Goal: Navigation & Orientation: Find specific page/section

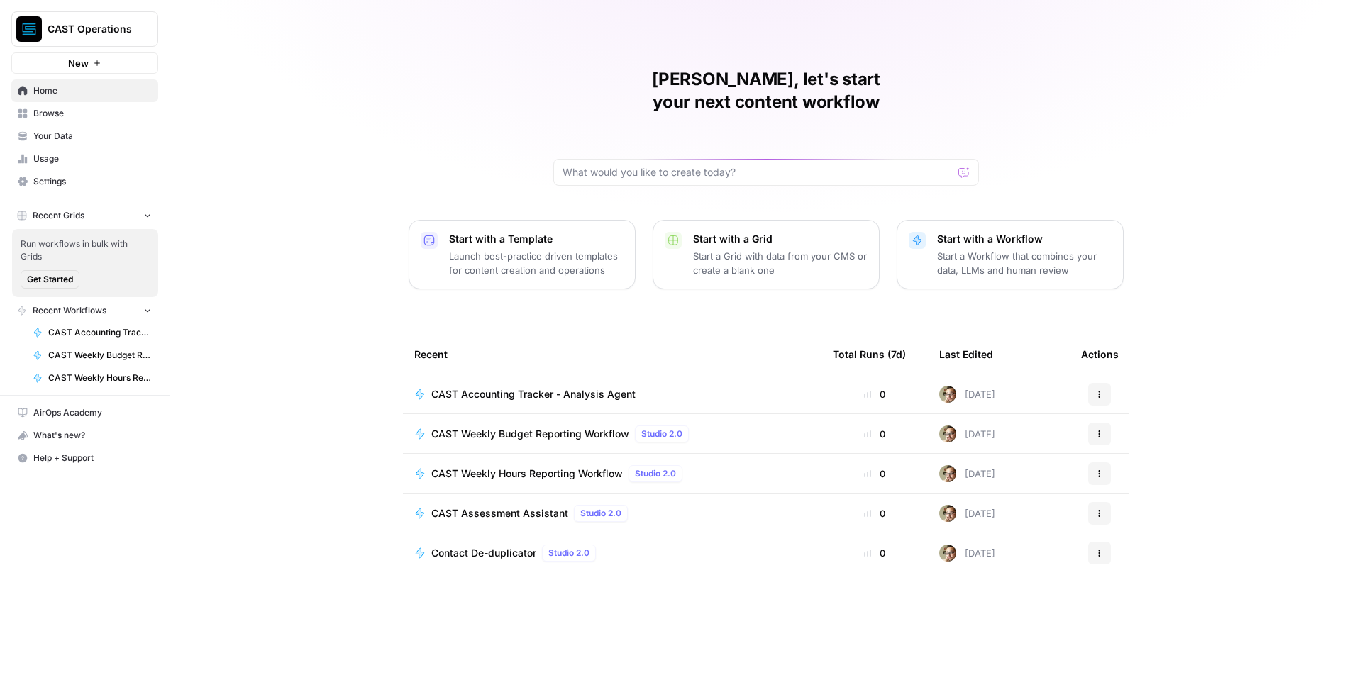
click at [89, 36] on button "CAST Operations" at bounding box center [84, 28] width 147 height 35
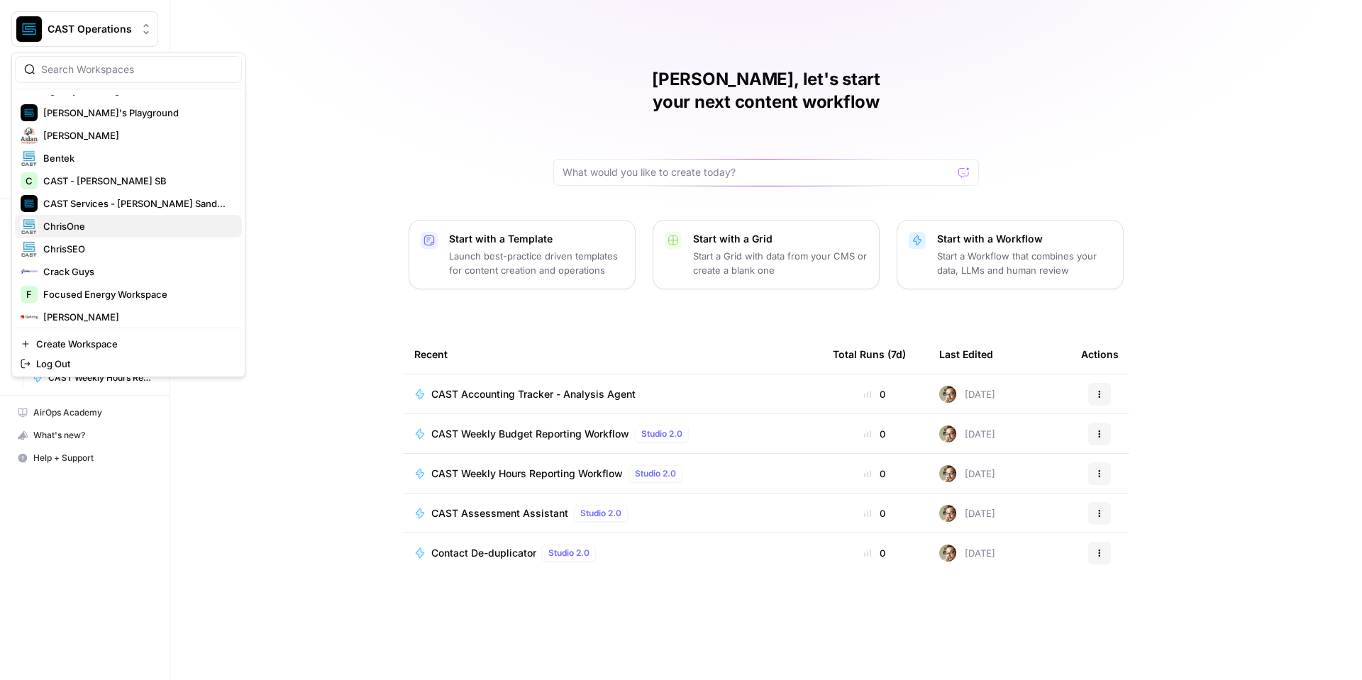
scroll to position [303, 0]
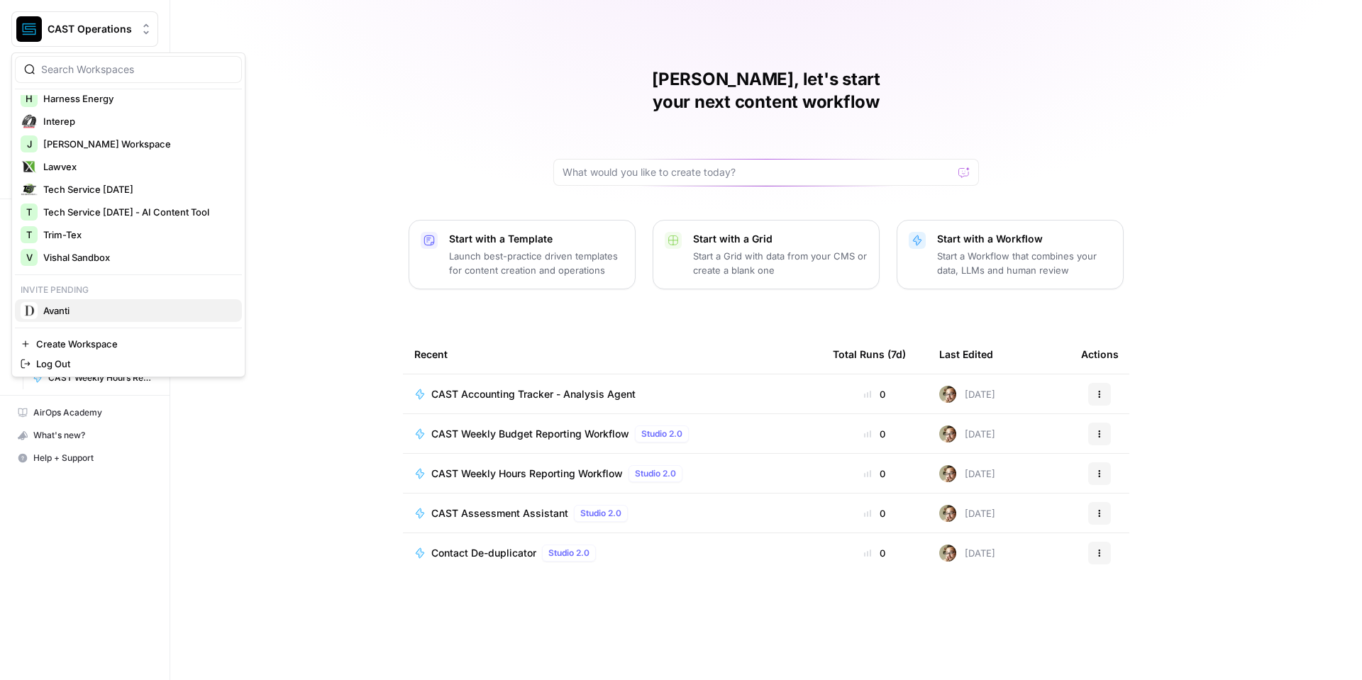
click at [72, 311] on span "Avanti" at bounding box center [136, 311] width 187 height 14
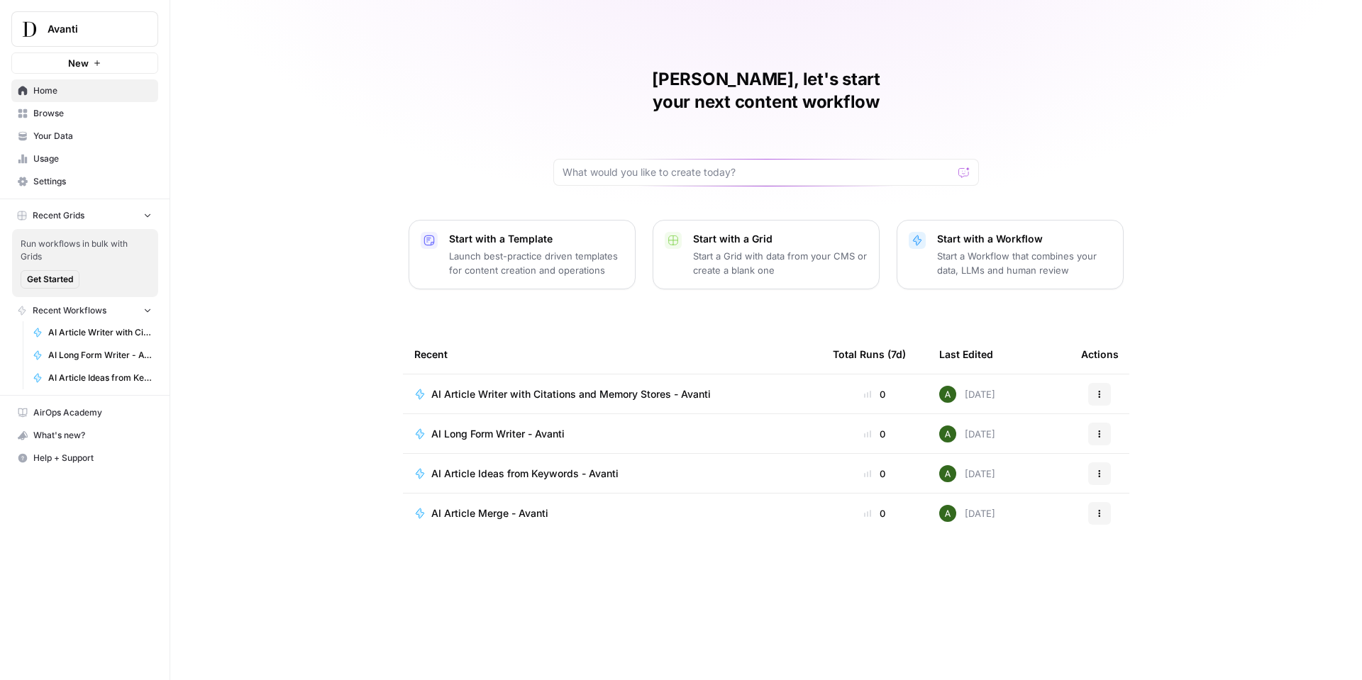
click at [73, 26] on span "Avanti" at bounding box center [91, 29] width 86 height 14
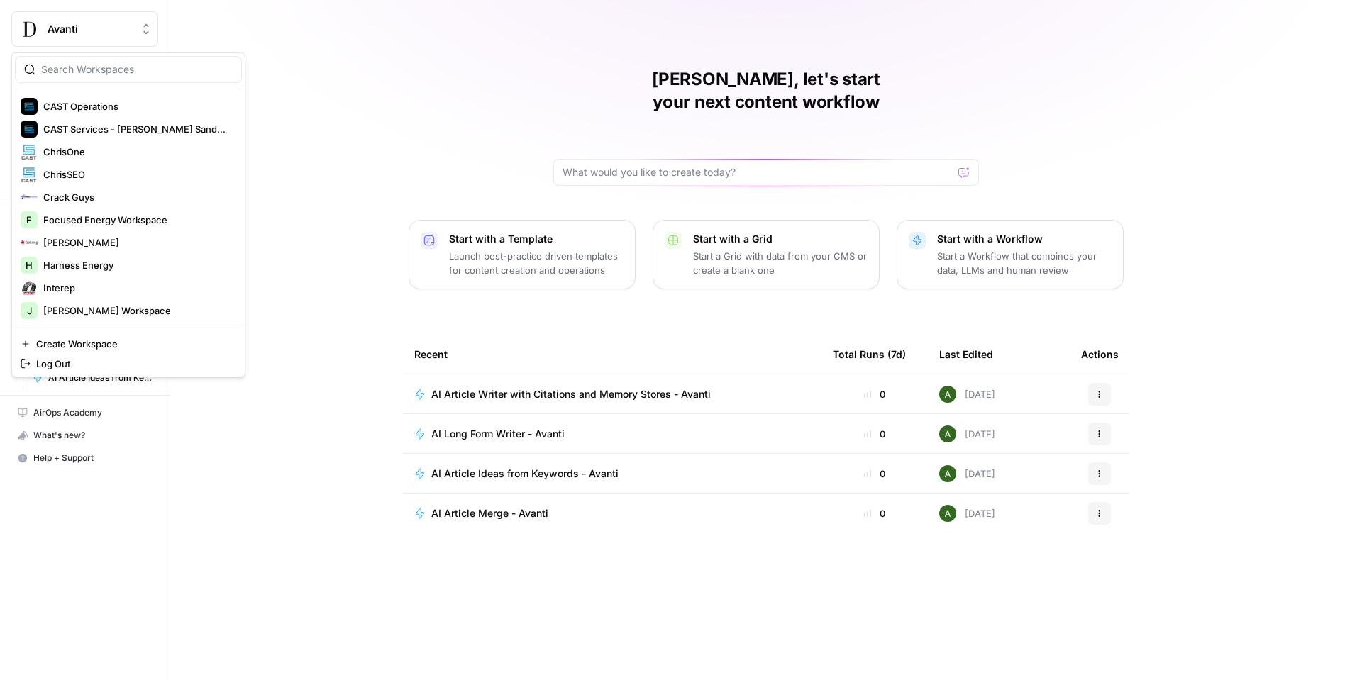
scroll to position [272, 0]
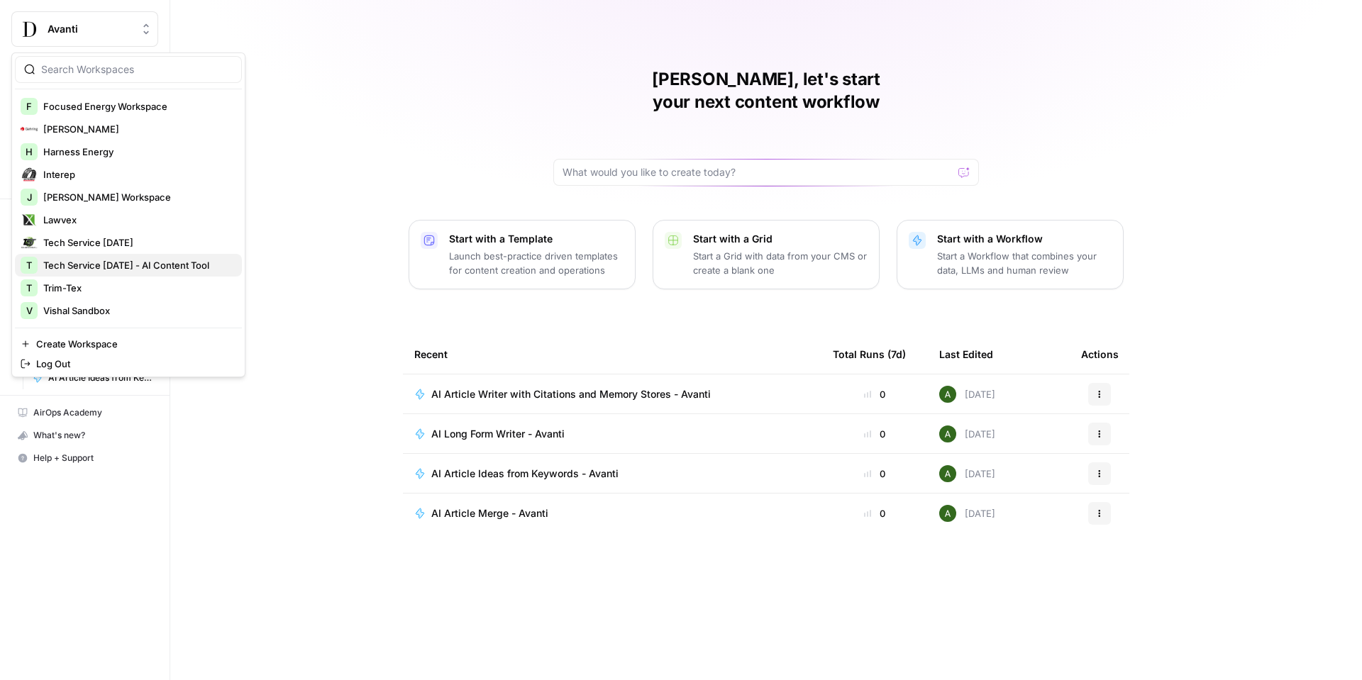
click at [101, 268] on span "Tech Service [DATE] - AI Content Tool" at bounding box center [136, 265] width 187 height 14
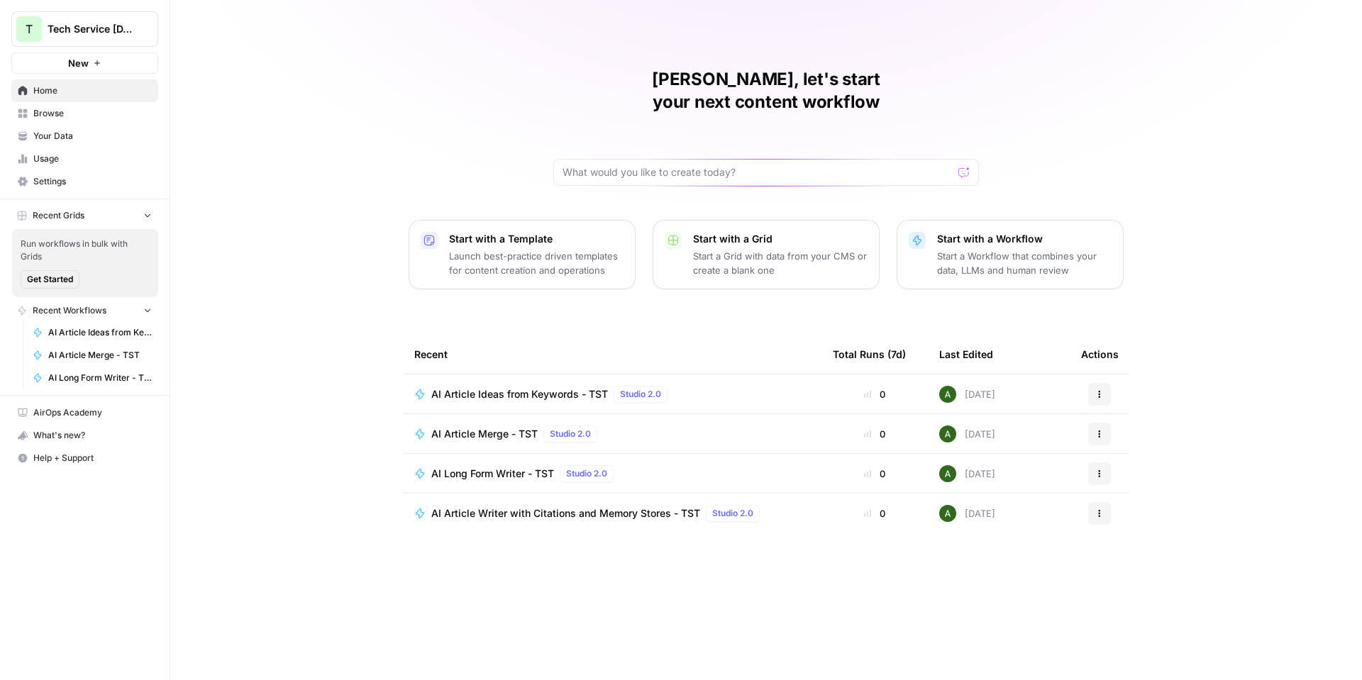
click at [62, 179] on span "Settings" at bounding box center [92, 181] width 118 height 13
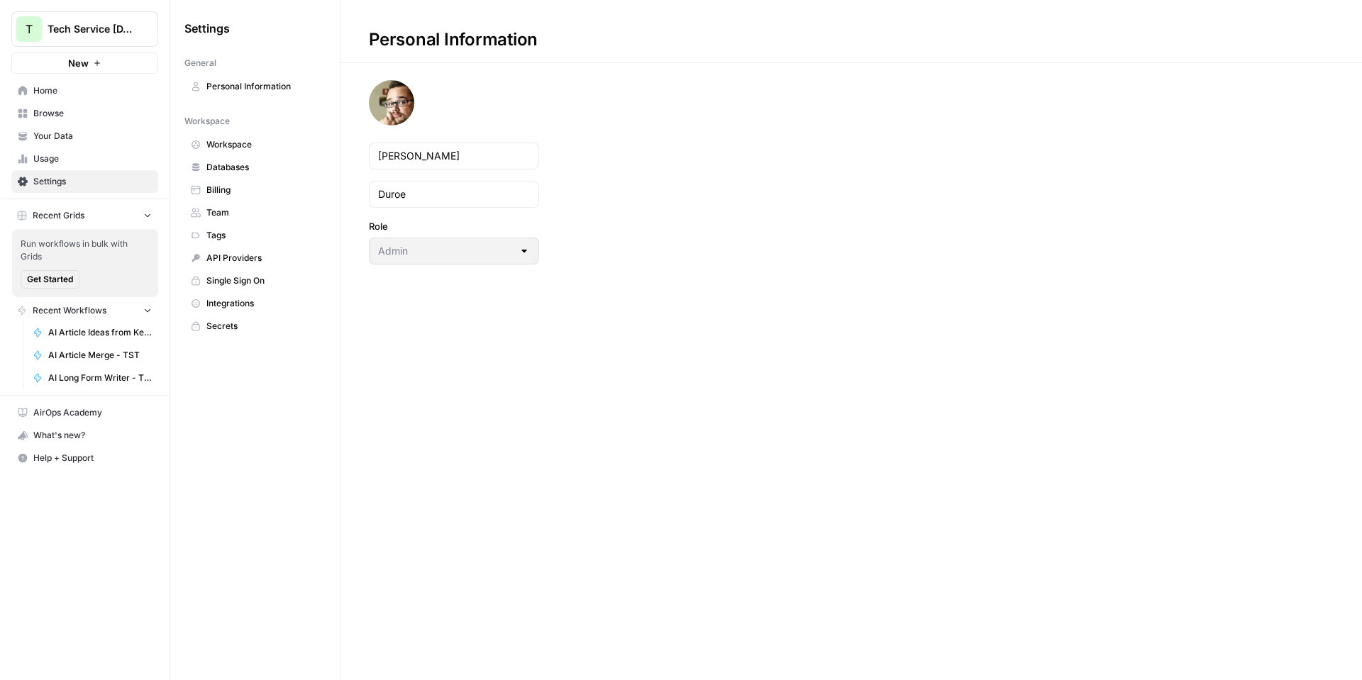
click at [93, 181] on span "Settings" at bounding box center [92, 181] width 118 height 13
click at [62, 114] on span "Browse" at bounding box center [92, 113] width 118 height 13
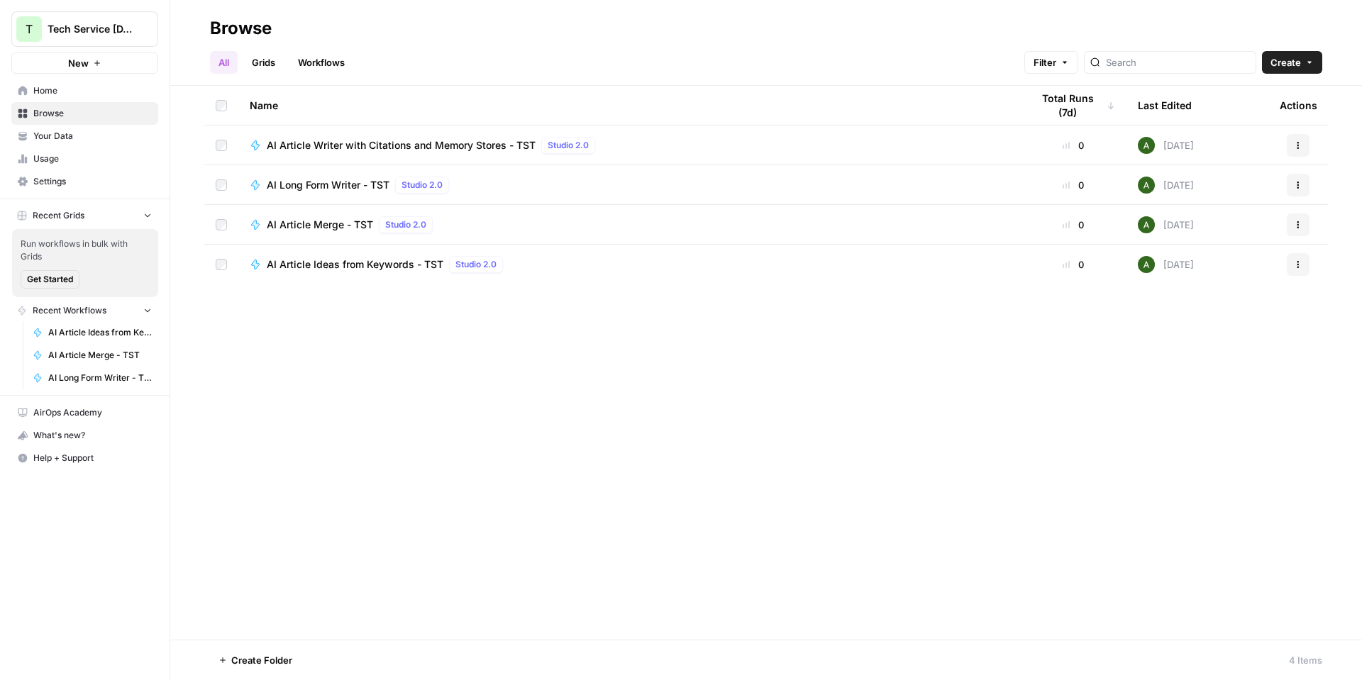
click at [59, 131] on span "Your Data" at bounding box center [92, 136] width 118 height 13
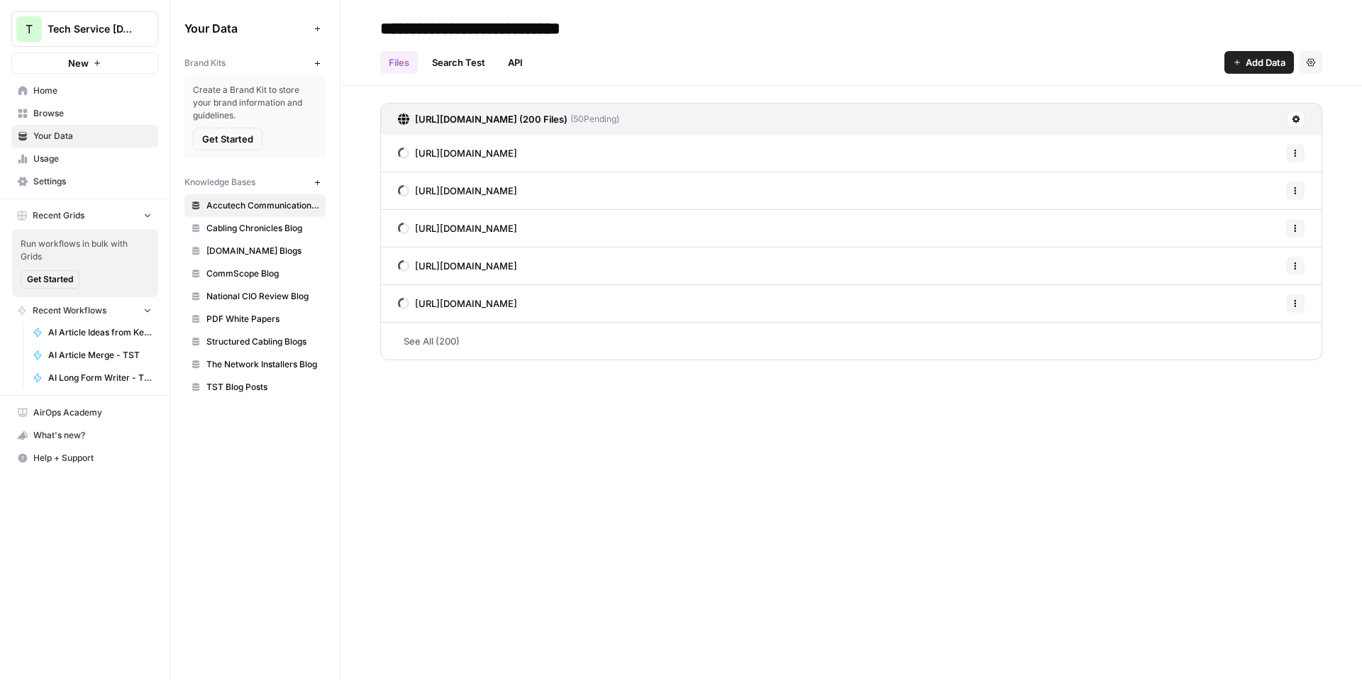
click at [54, 157] on span "Usage" at bounding box center [92, 159] width 118 height 13
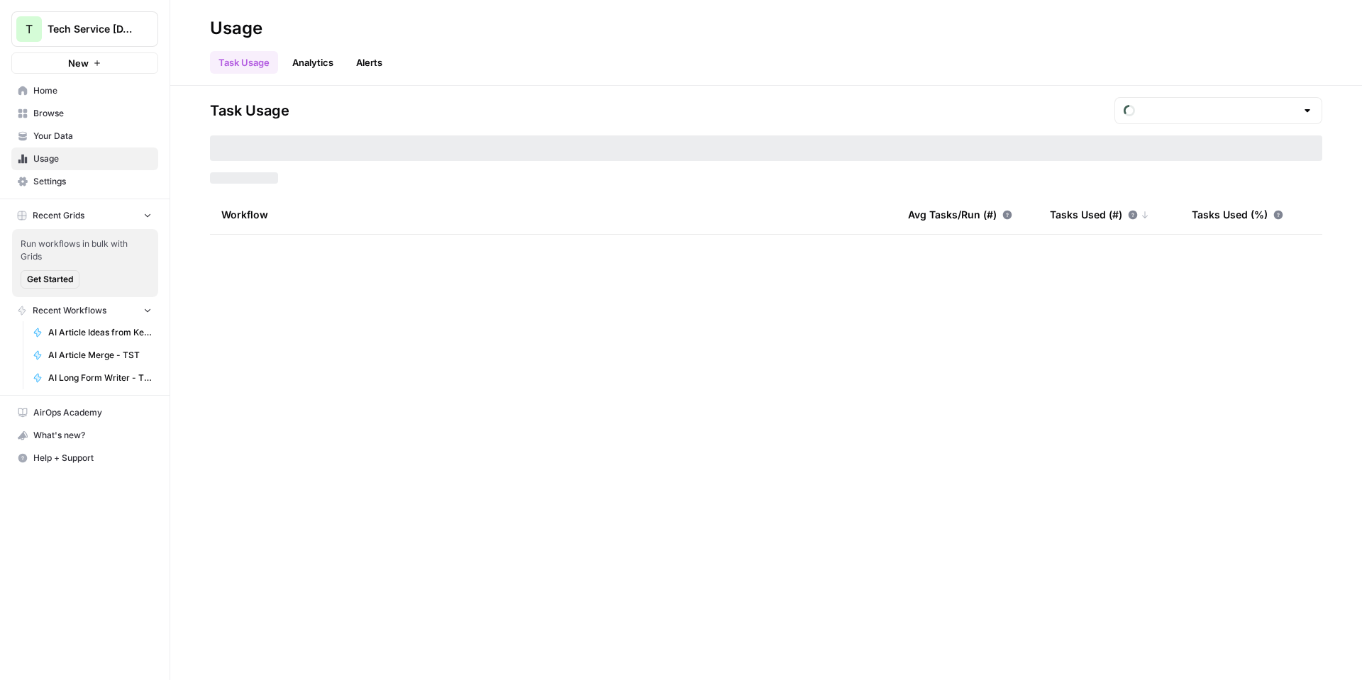
type input "August Tasks"
click at [54, 184] on span "Settings" at bounding box center [92, 181] width 118 height 13
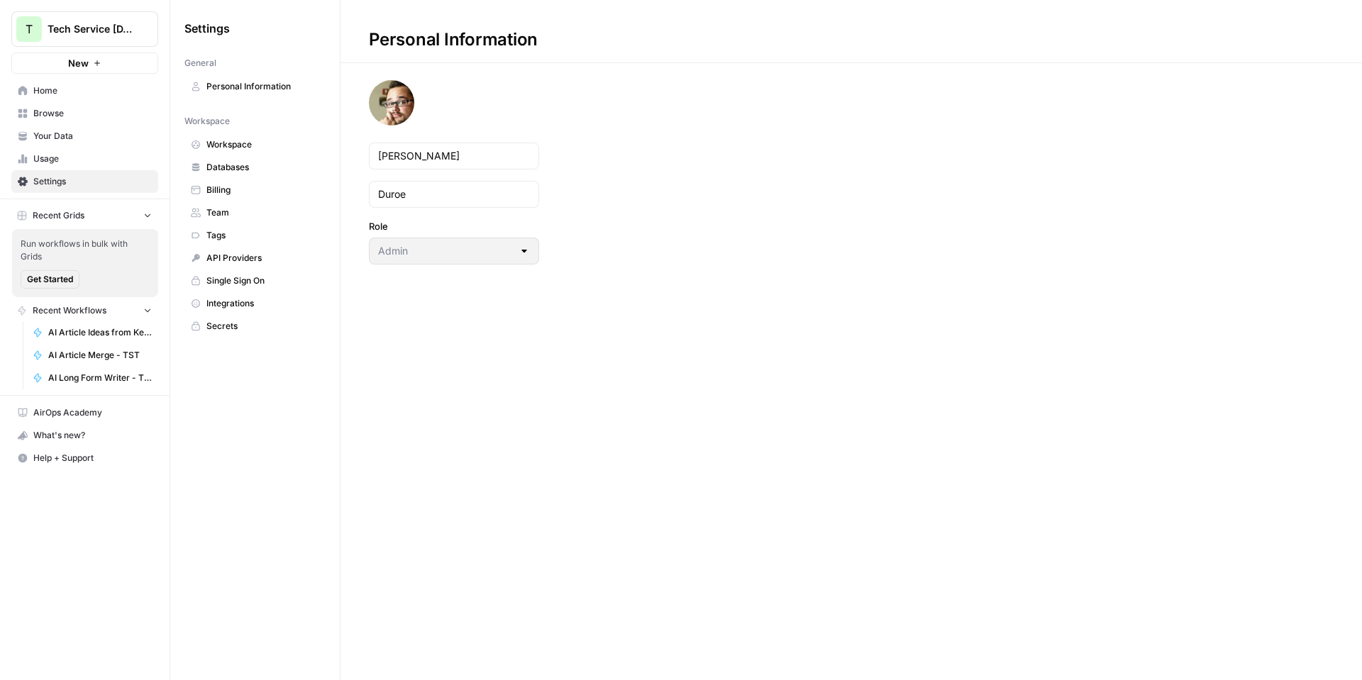
click at [45, 90] on span "Home" at bounding box center [92, 90] width 118 height 13
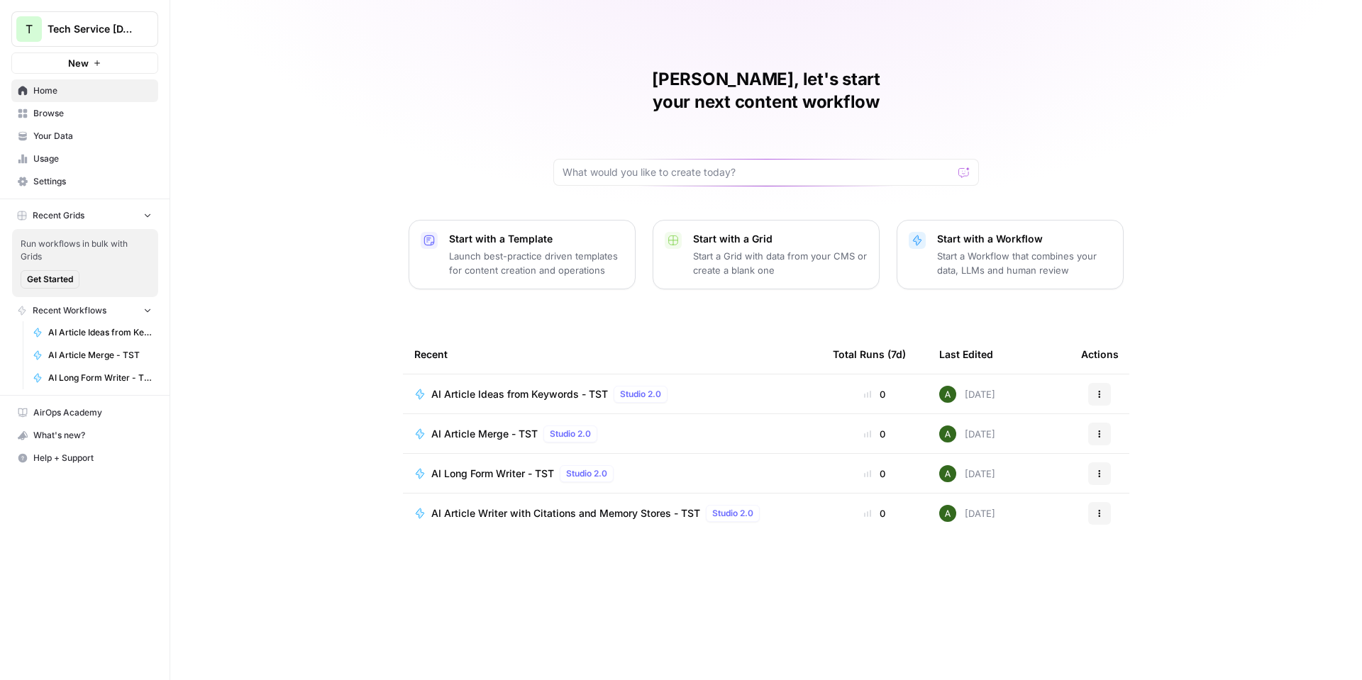
click at [109, 22] on span "Tech Service Today - AI Content Tool" at bounding box center [91, 29] width 86 height 14
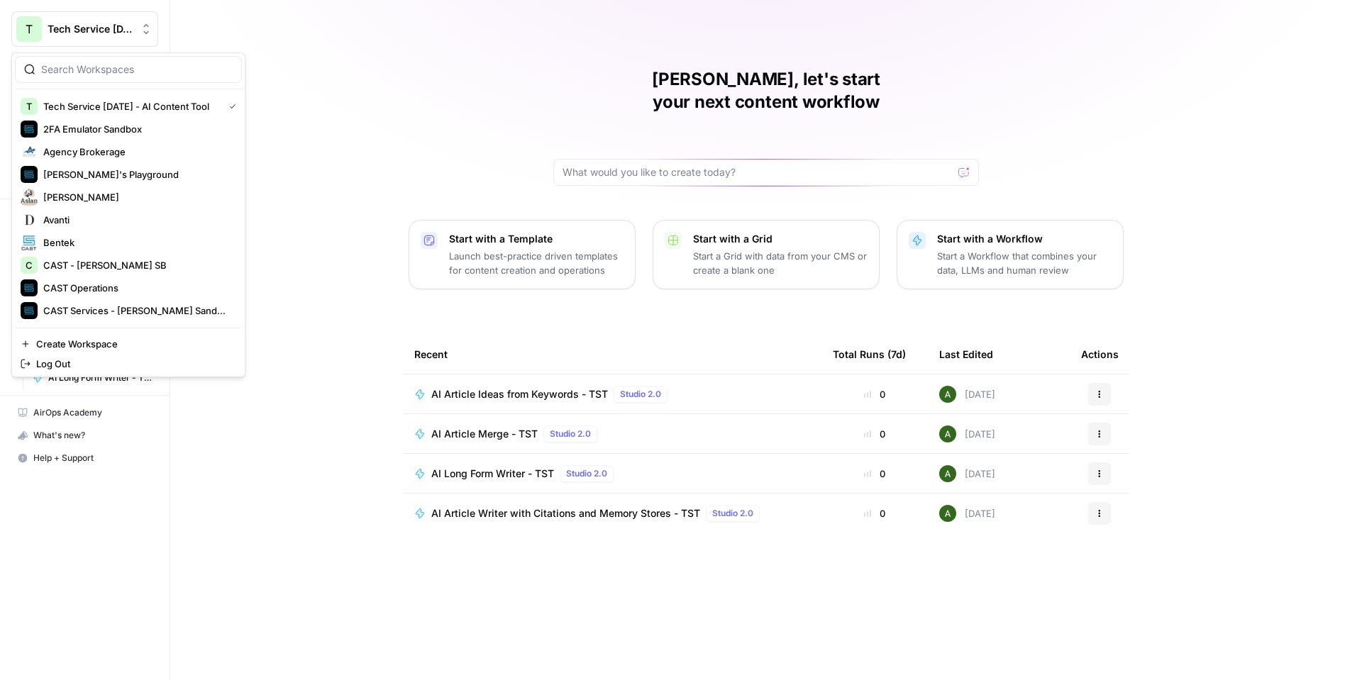
drag, startPoint x: 382, startPoint y: 116, endPoint x: 373, endPoint y: 117, distance: 8.5
click at [380, 116] on div "Marc, let's start your next content workflow Start with a Template Launch best-…" at bounding box center [766, 340] width 1192 height 680
click at [94, 32] on span "Tech Service Today - AI Content Tool" at bounding box center [91, 29] width 86 height 14
click at [334, 92] on div "Marc, let's start your next content workflow Start with a Template Launch best-…" at bounding box center [766, 340] width 1192 height 680
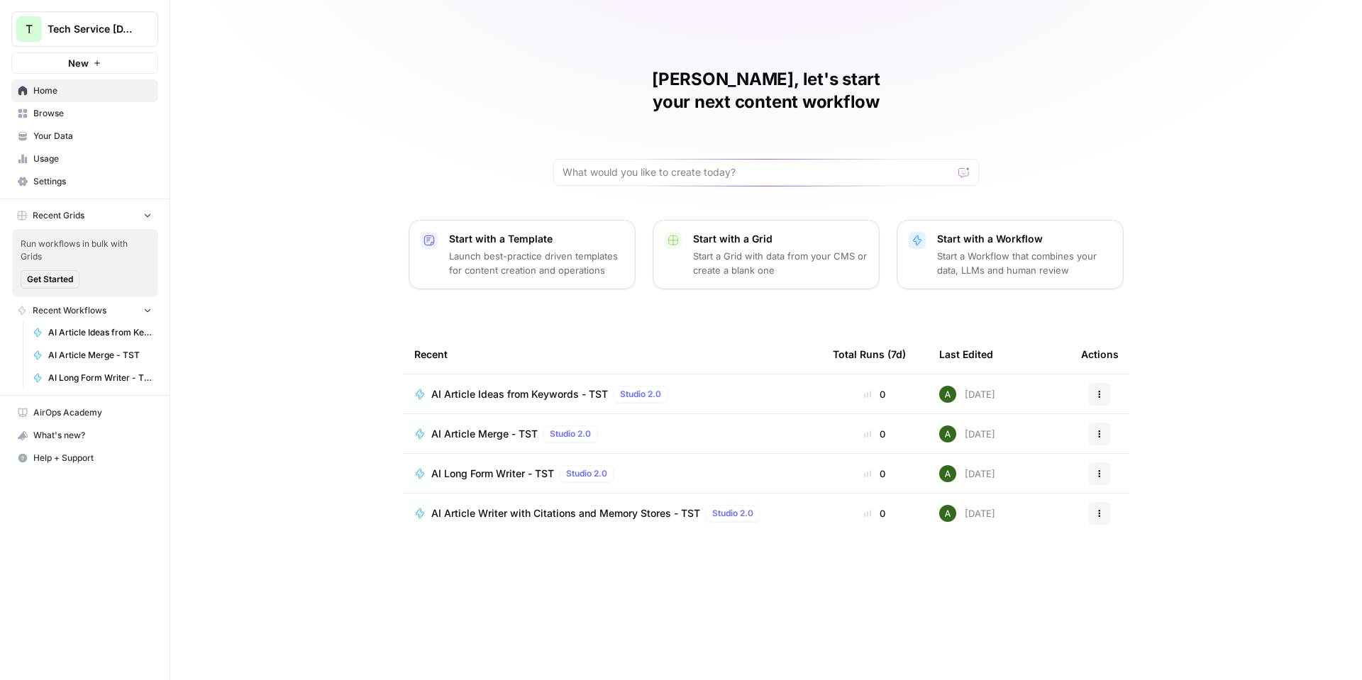
click at [92, 310] on span "Recent Workflows" at bounding box center [70, 310] width 74 height 13
click at [76, 116] on span "Browse" at bounding box center [92, 113] width 118 height 13
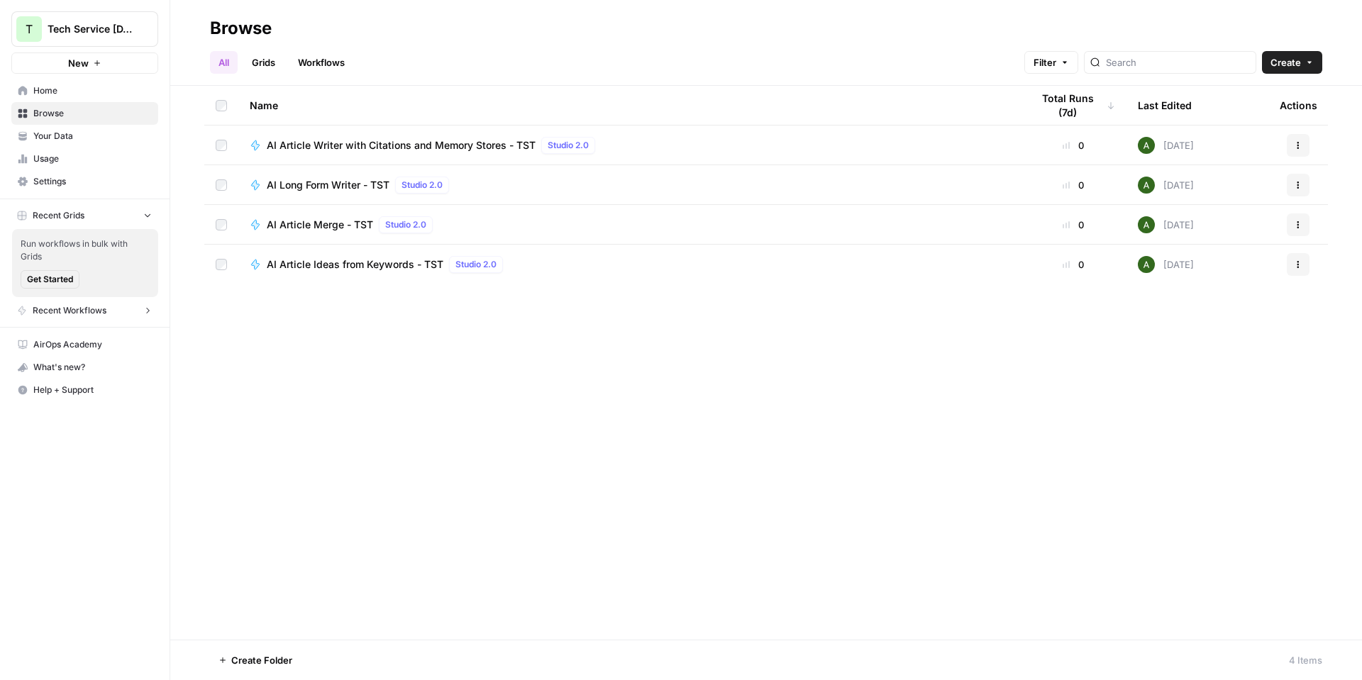
click at [55, 140] on span "Your Data" at bounding box center [92, 136] width 118 height 13
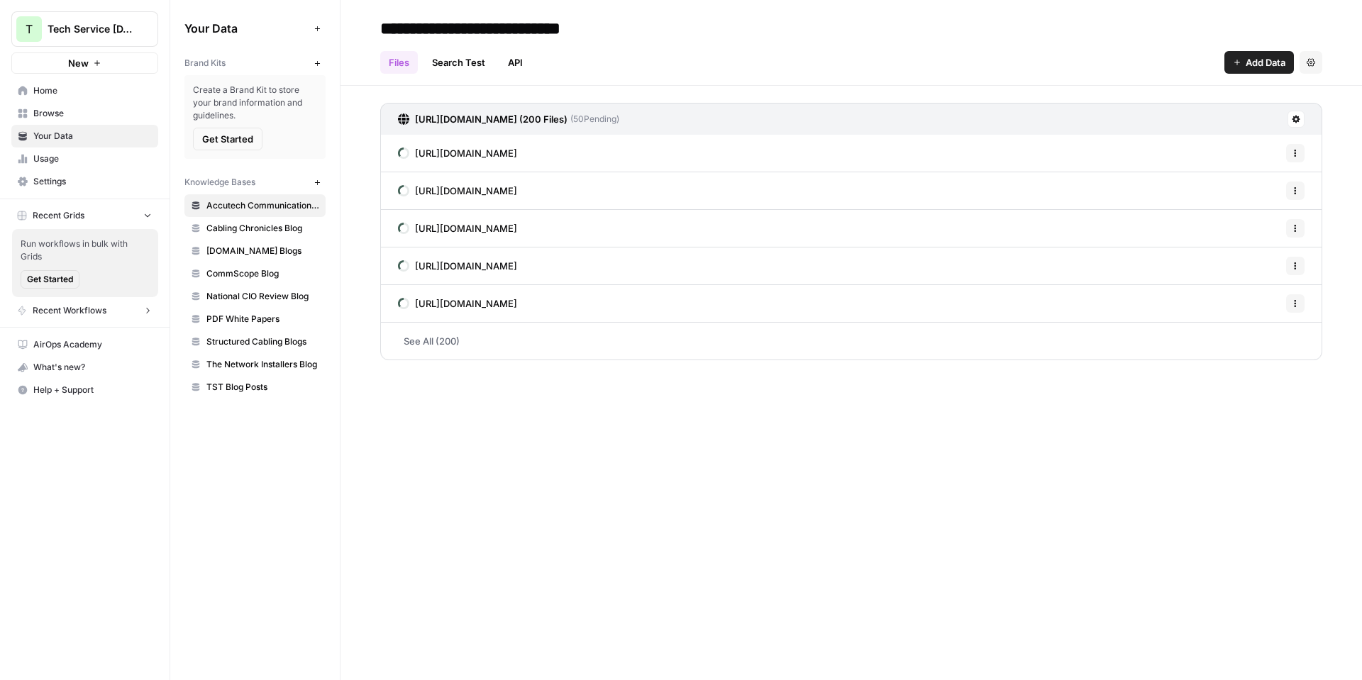
click at [49, 162] on span "Usage" at bounding box center [92, 159] width 118 height 13
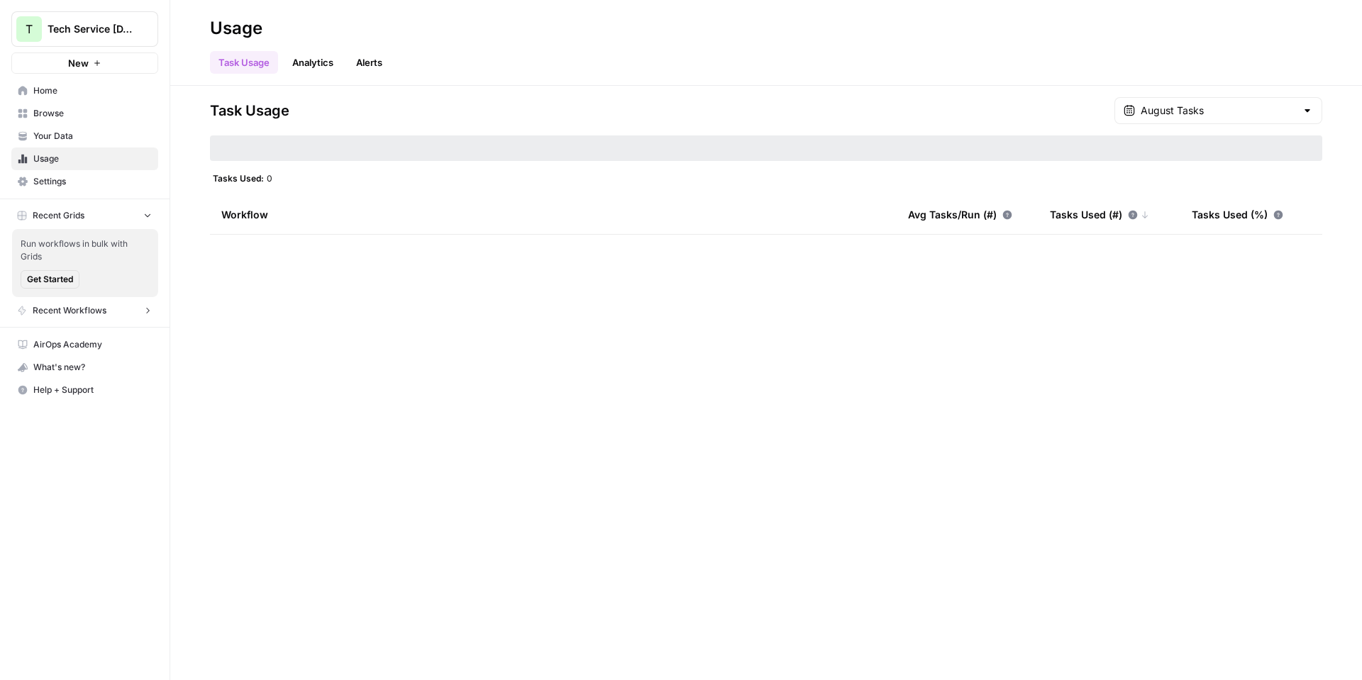
click at [62, 107] on span "Browse" at bounding box center [92, 113] width 118 height 13
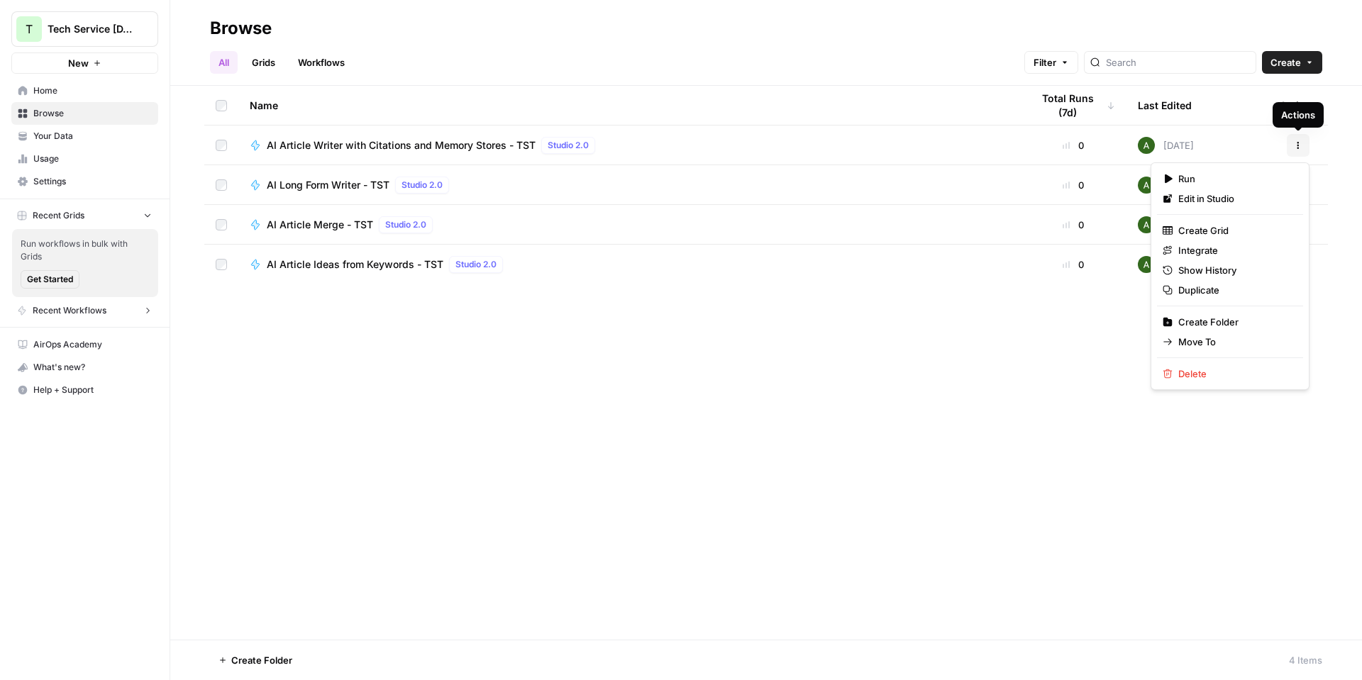
click at [1295, 145] on icon "button" at bounding box center [1298, 145] width 9 height 9
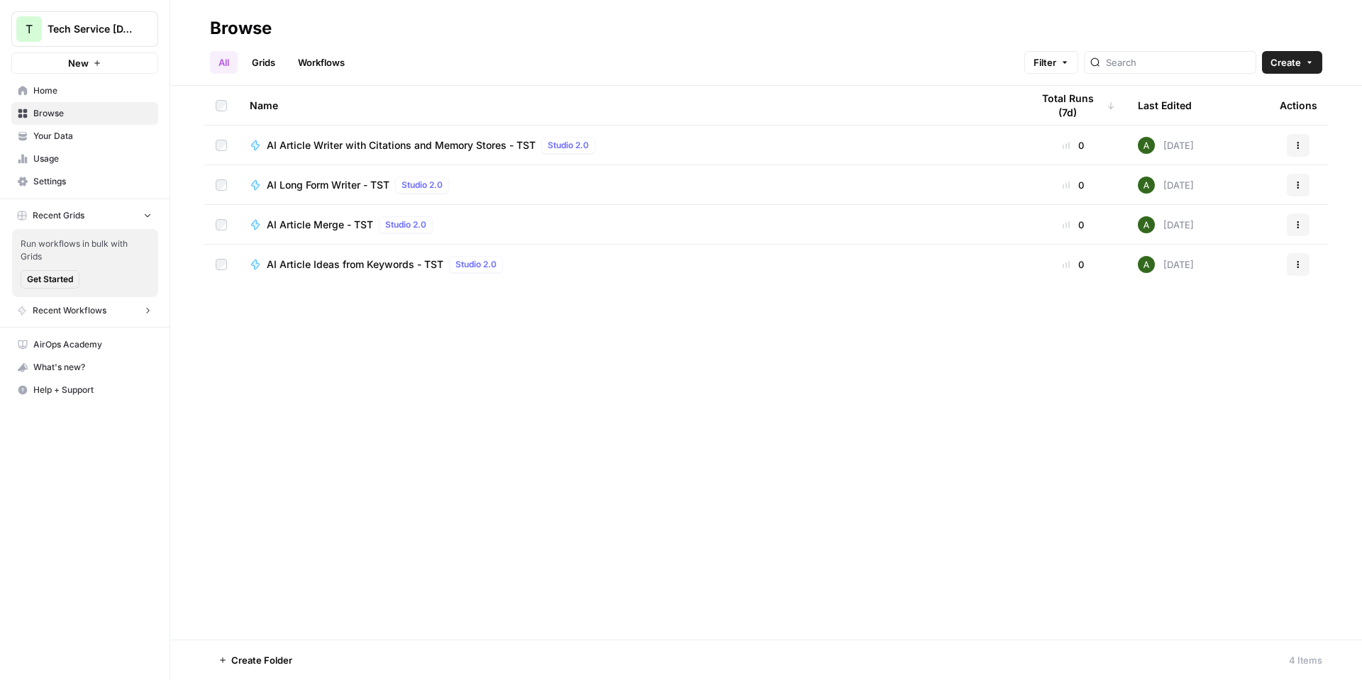
drag, startPoint x: 279, startPoint y: 60, endPoint x: 299, endPoint y: 62, distance: 19.9
click at [280, 61] on link "Grids" at bounding box center [263, 62] width 40 height 23
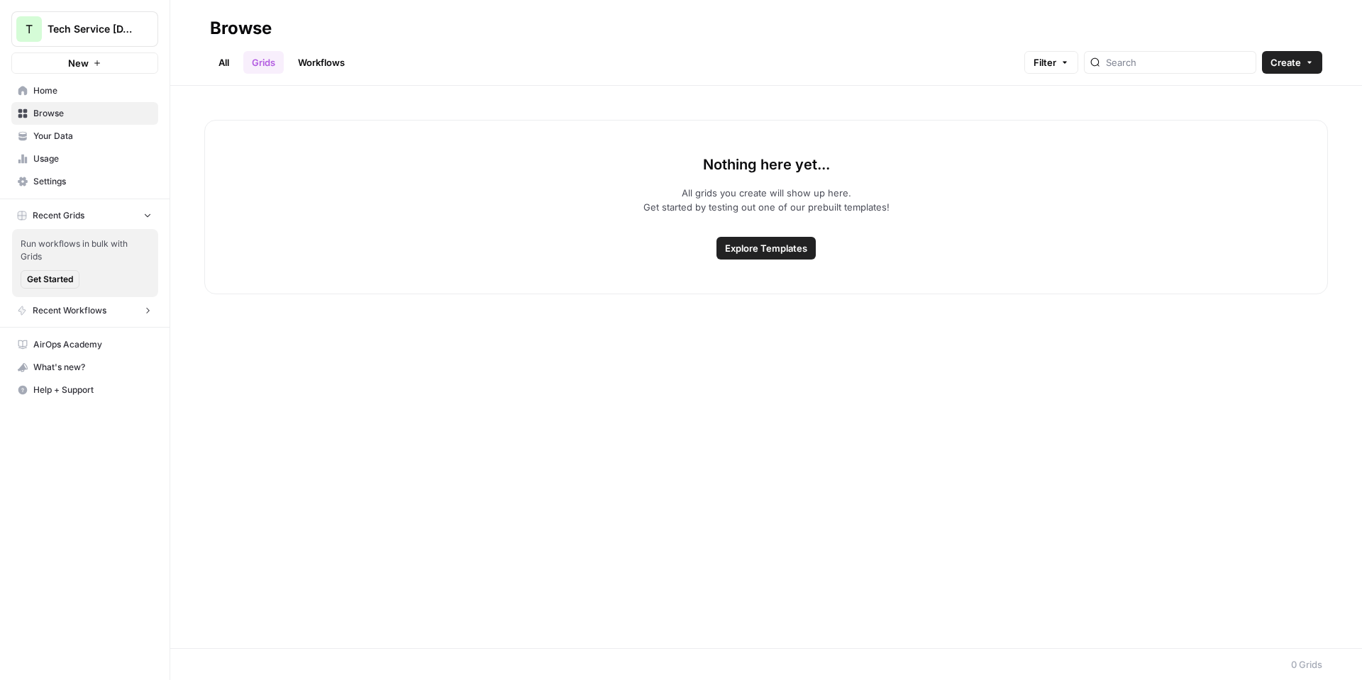
click at [336, 62] on link "Workflows" at bounding box center [321, 62] width 64 height 23
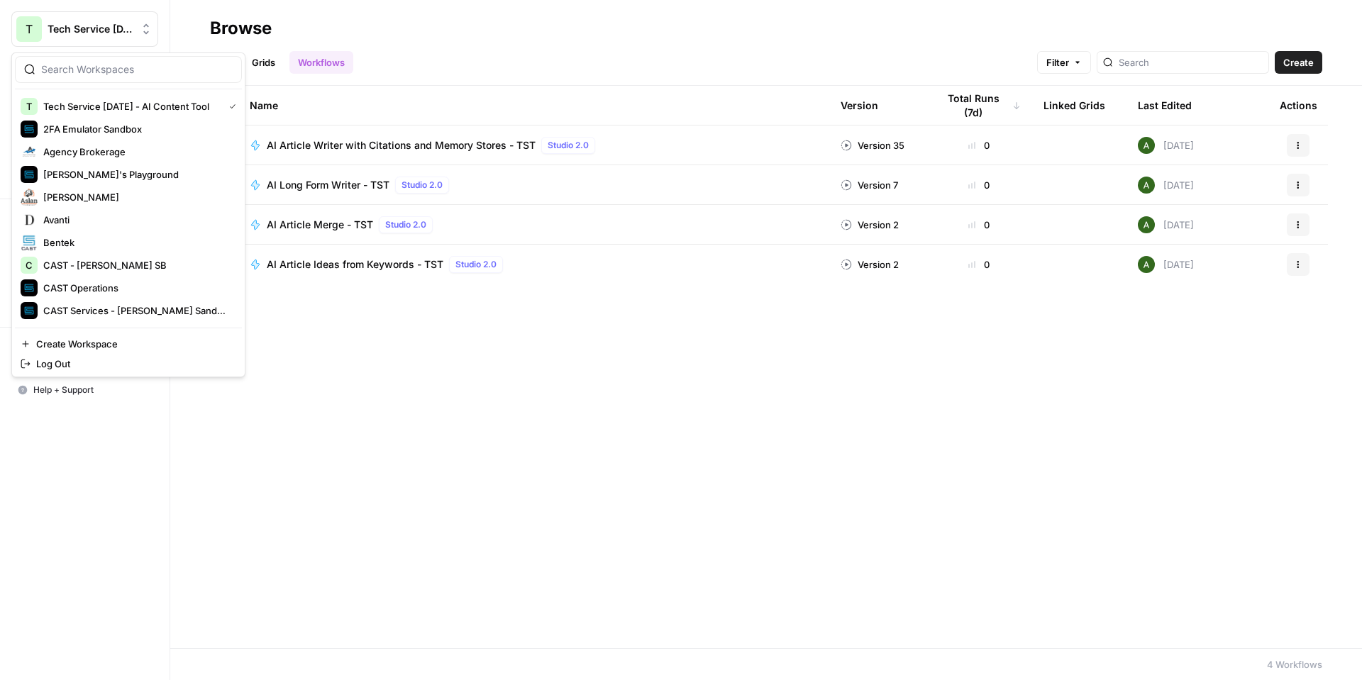
click at [83, 26] on span "Tech Service Today - AI Content Tool" at bounding box center [91, 29] width 86 height 14
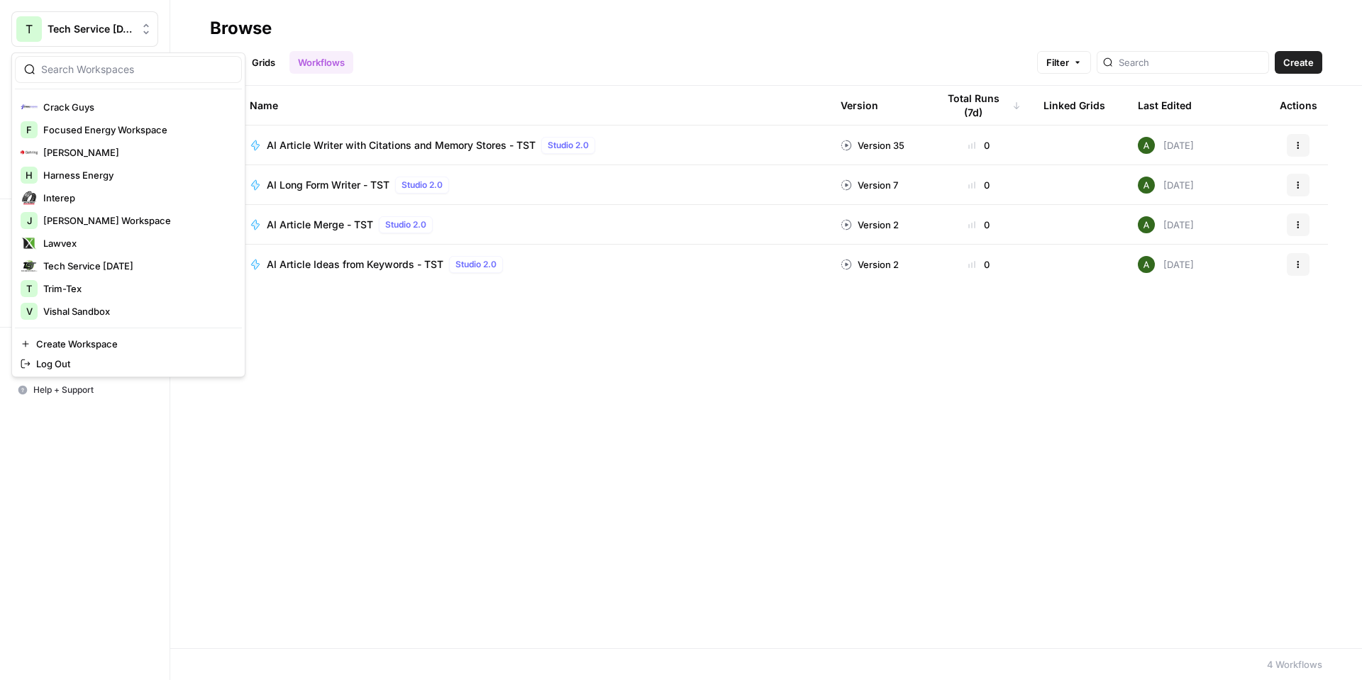
scroll to position [272, 0]
click at [133, 270] on span "Tech Service Today" at bounding box center [136, 265] width 187 height 14
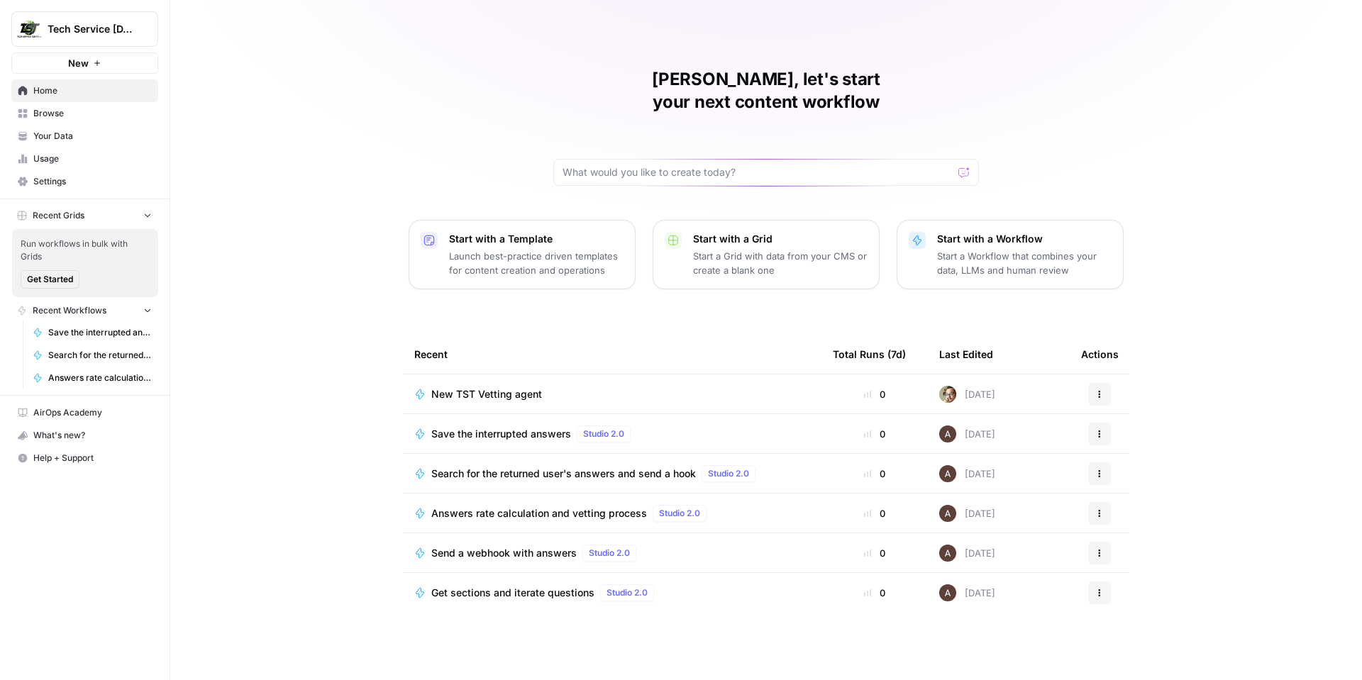
click at [74, 180] on span "Settings" at bounding box center [92, 181] width 118 height 13
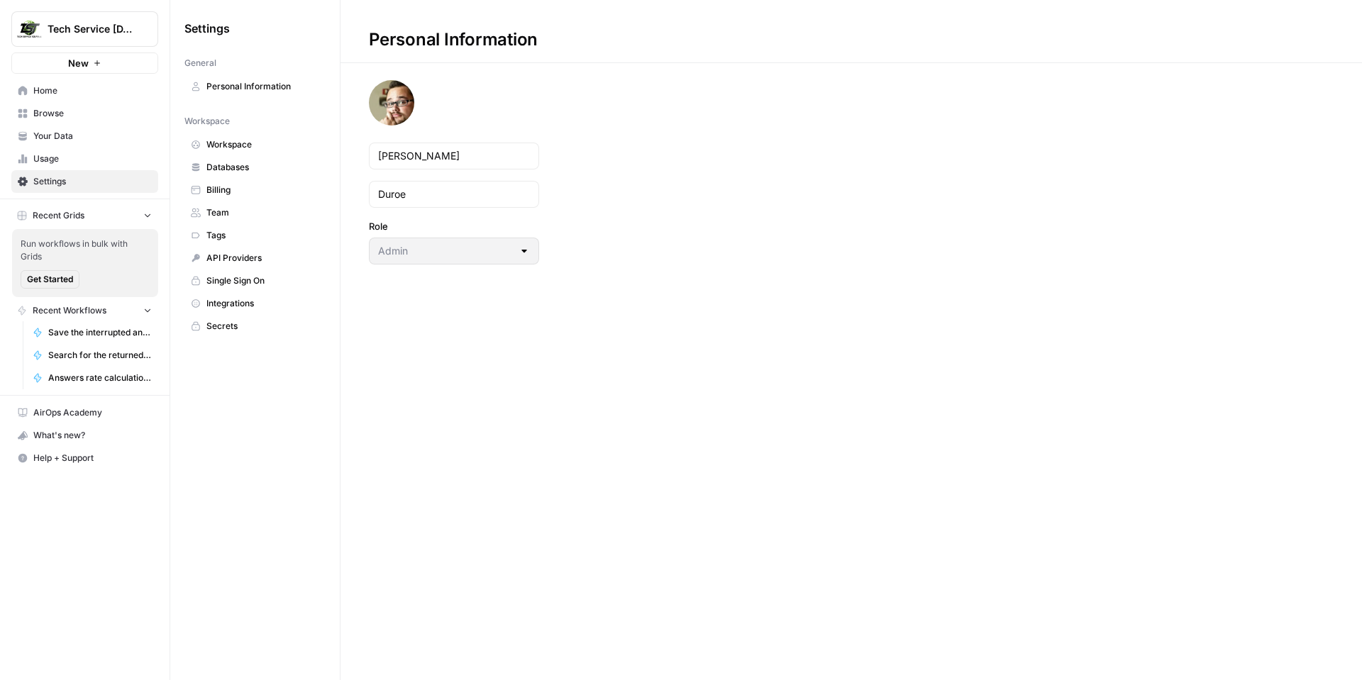
click at [258, 142] on span "Workspace" at bounding box center [262, 144] width 113 height 13
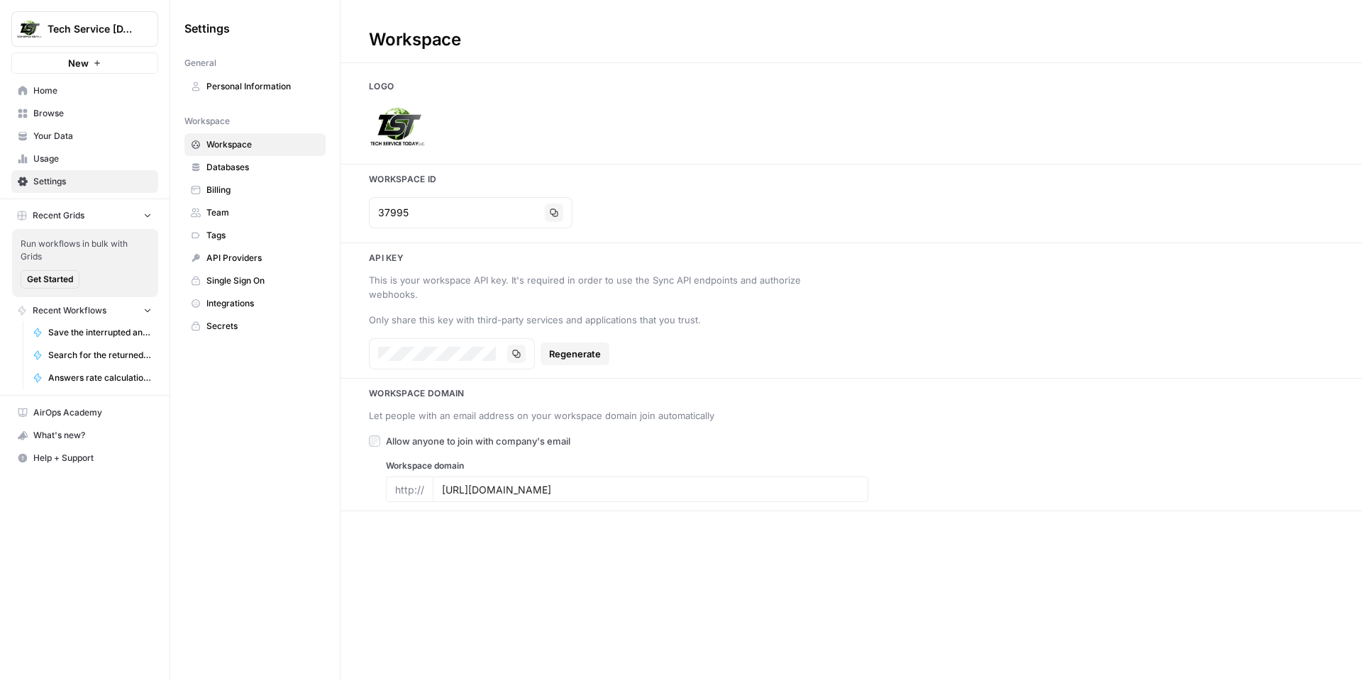
click at [59, 214] on span "Recent Grids" at bounding box center [59, 215] width 52 height 13
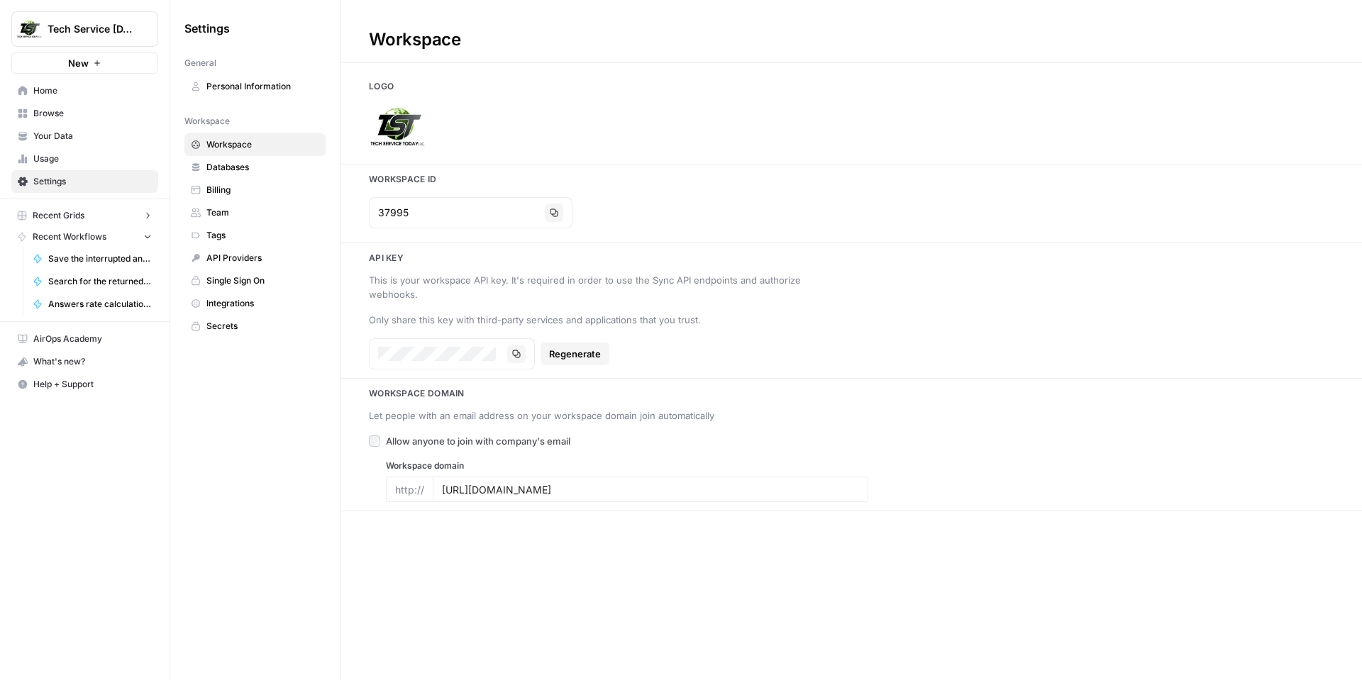
click at [59, 214] on span "Recent Grids" at bounding box center [59, 215] width 52 height 13
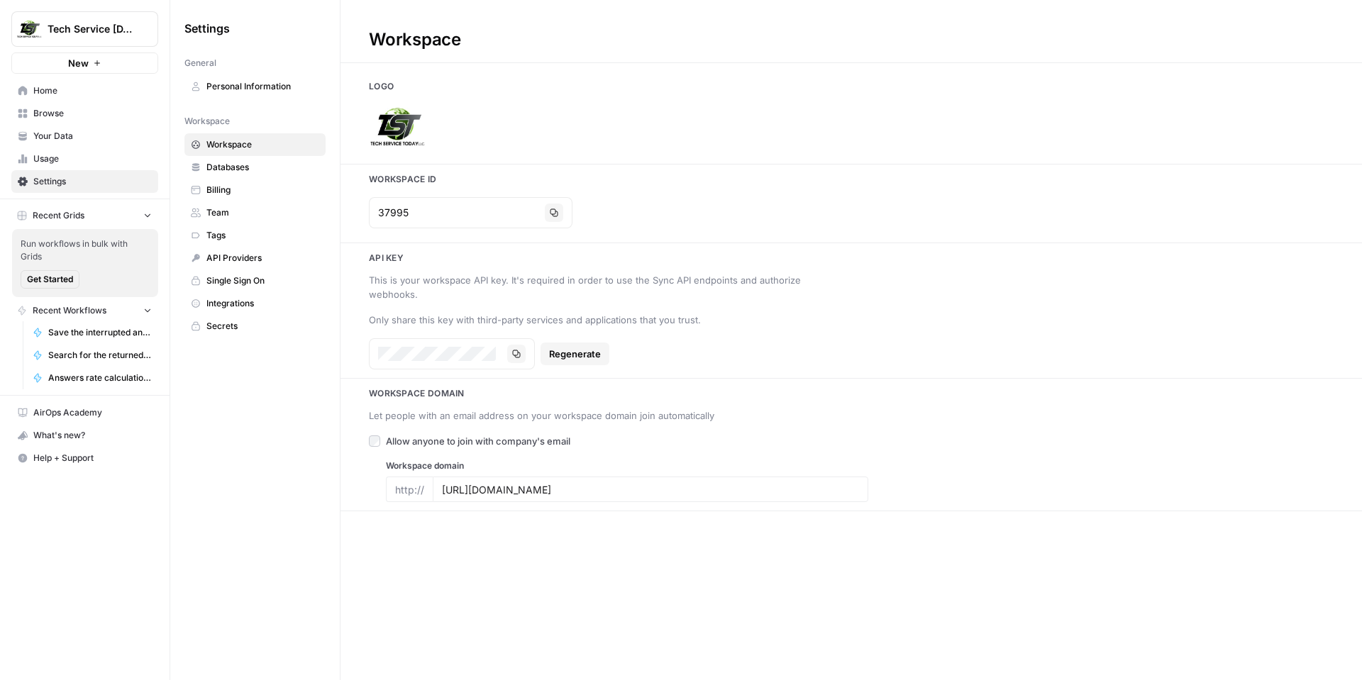
click at [60, 214] on span "Recent Grids" at bounding box center [59, 215] width 52 height 13
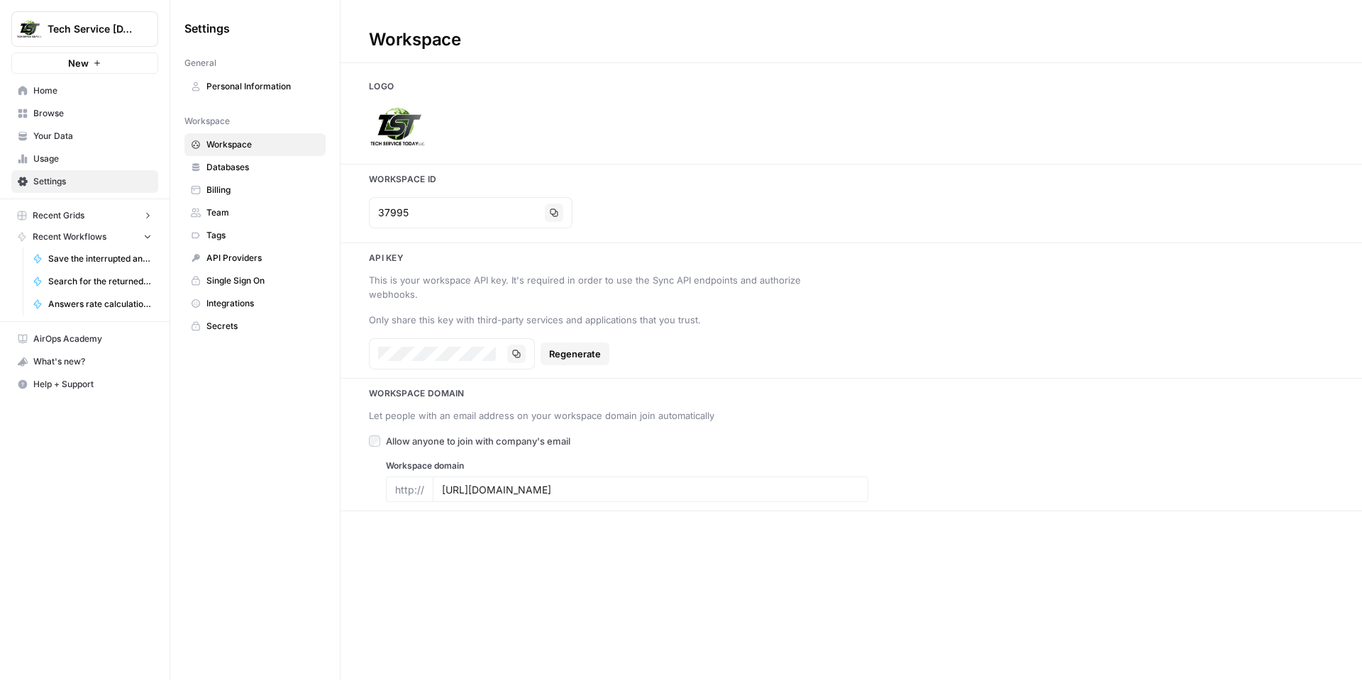
click at [97, 235] on span "Recent Workflows" at bounding box center [70, 237] width 74 height 13
click at [96, 236] on span "Recent Workflows" at bounding box center [70, 237] width 74 height 13
click at [114, 257] on span "Save the interrupted answers" at bounding box center [100, 259] width 104 height 13
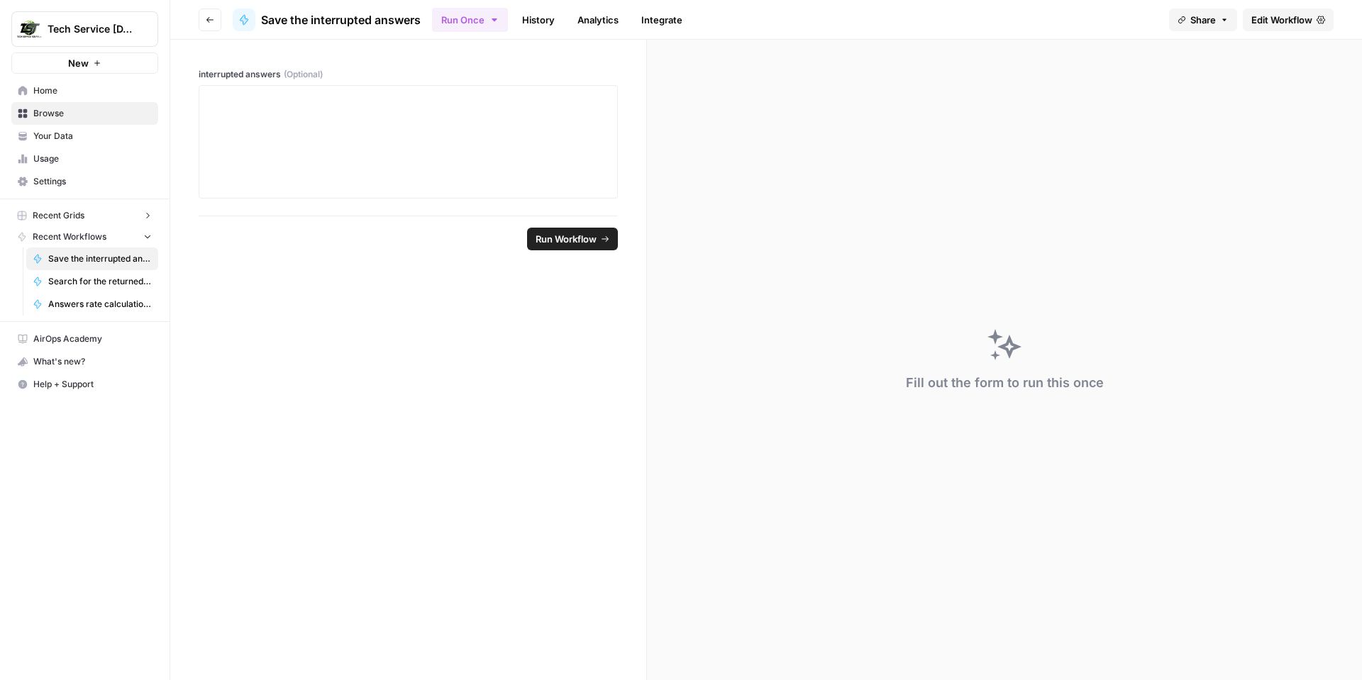
click at [209, 19] on icon "button" at bounding box center [209, 20] width 7 height 6
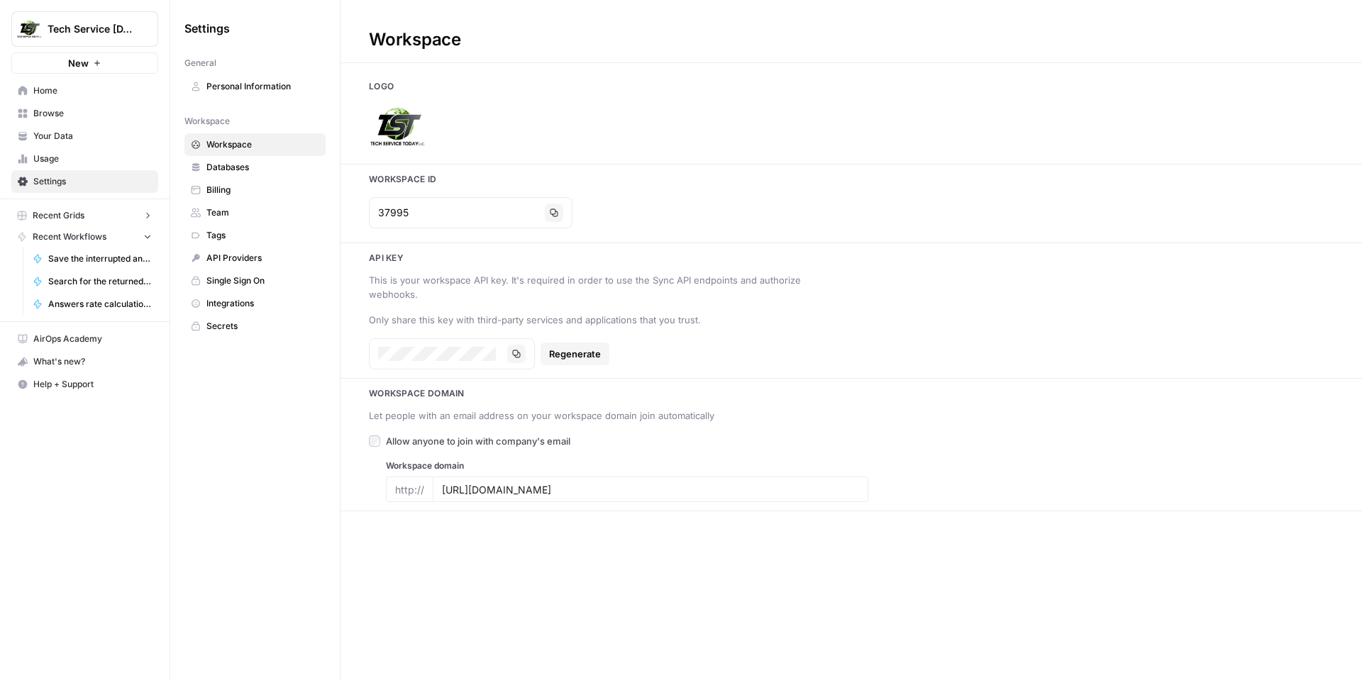
click at [74, 92] on span "Home" at bounding box center [92, 90] width 118 height 13
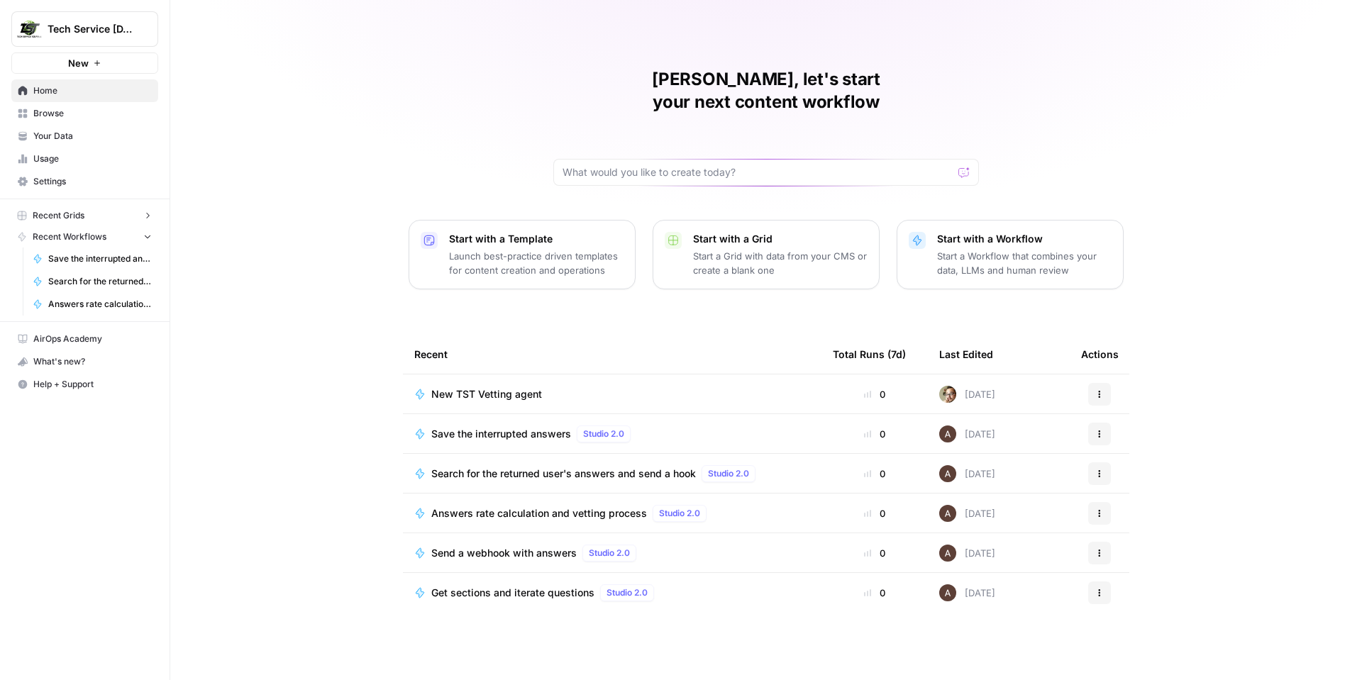
click at [149, 238] on icon "button" at bounding box center [148, 236] width 10 height 10
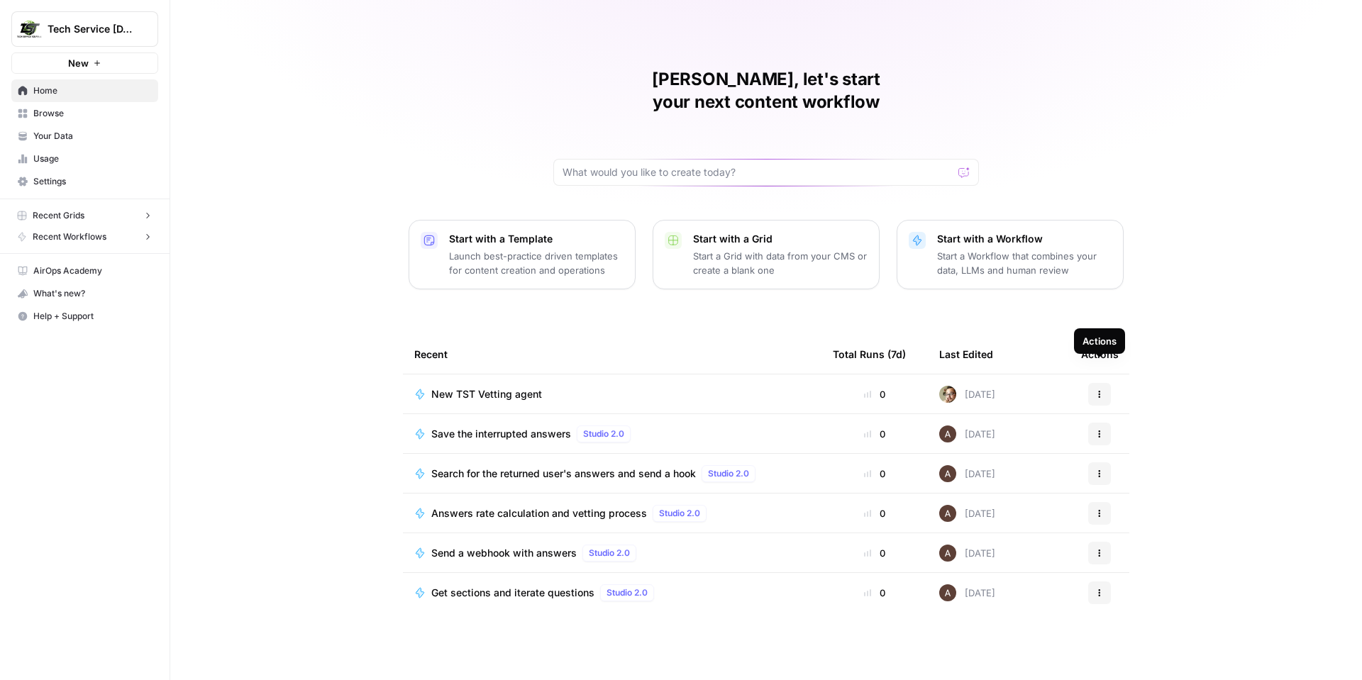
click at [1103, 390] on icon "button" at bounding box center [1099, 394] width 9 height 9
click at [1100, 423] on button "Actions" at bounding box center [1099, 434] width 23 height 23
click at [1101, 430] on icon "button" at bounding box center [1099, 434] width 9 height 9
click at [55, 13] on button "Tech Service Today" at bounding box center [84, 28] width 147 height 35
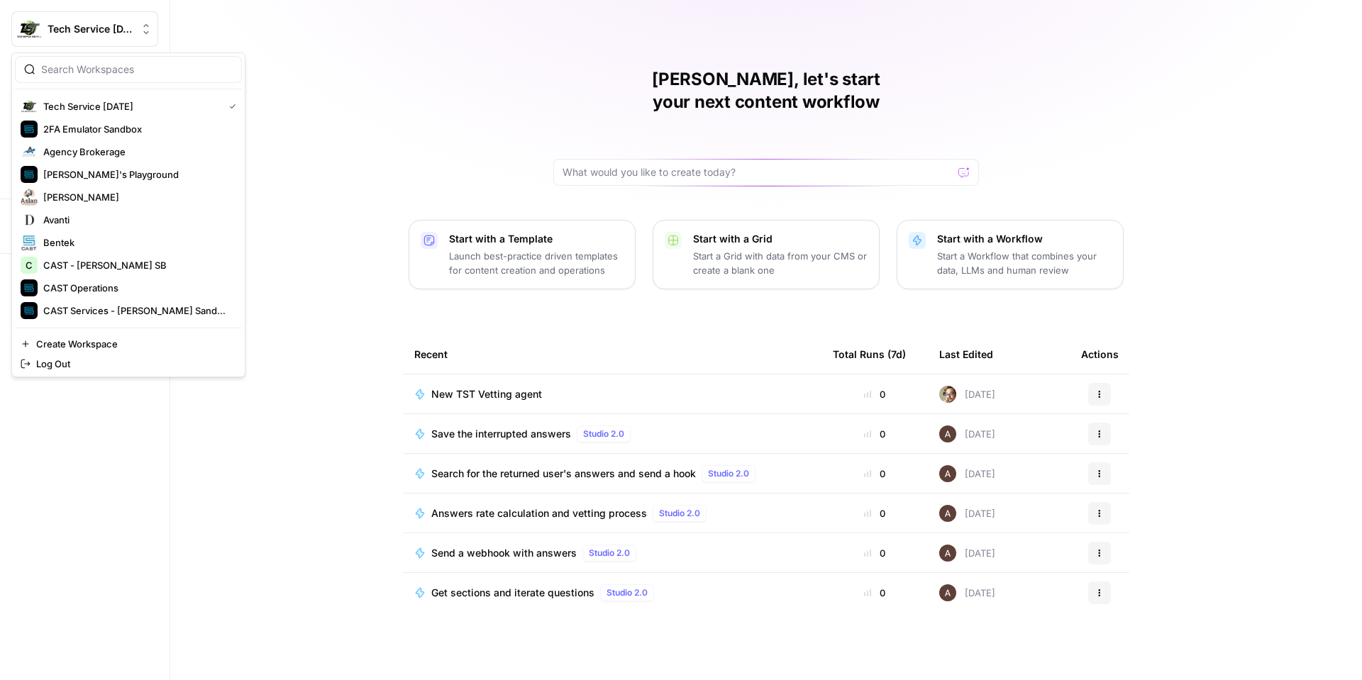
scroll to position [272, 0]
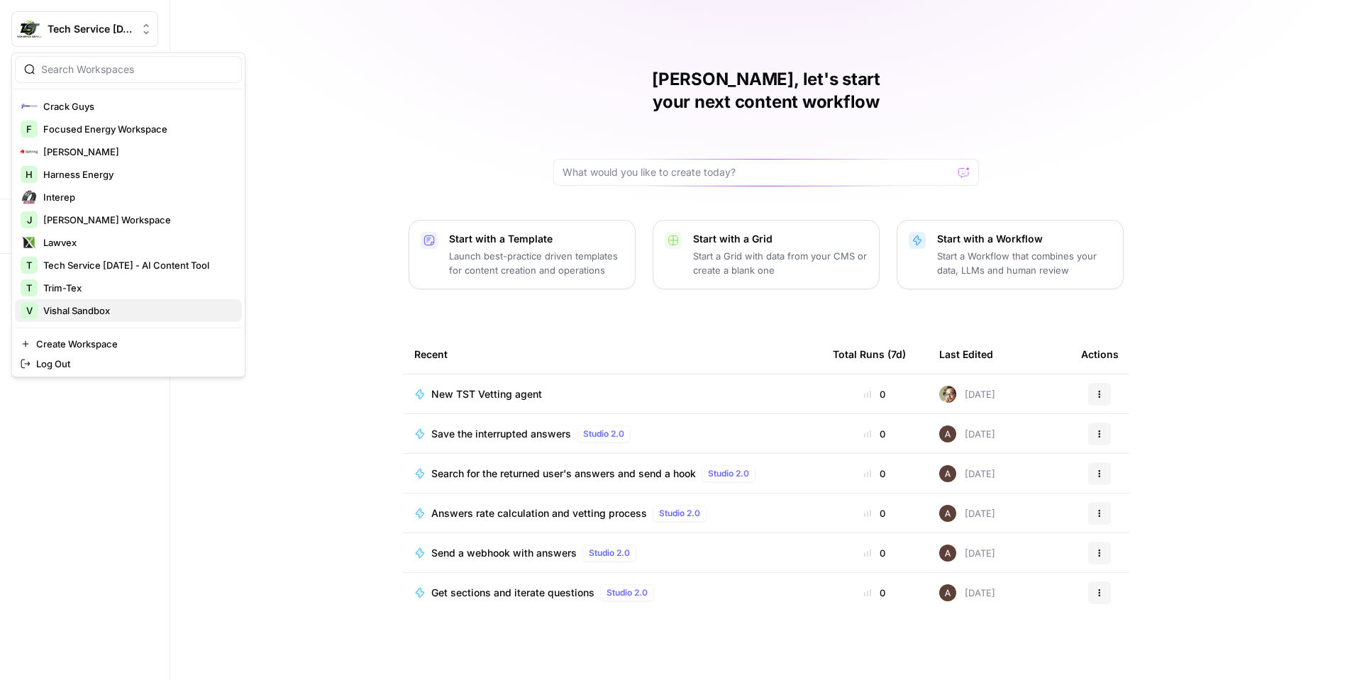
click at [109, 316] on span "Vishal Sandbox" at bounding box center [136, 311] width 187 height 14
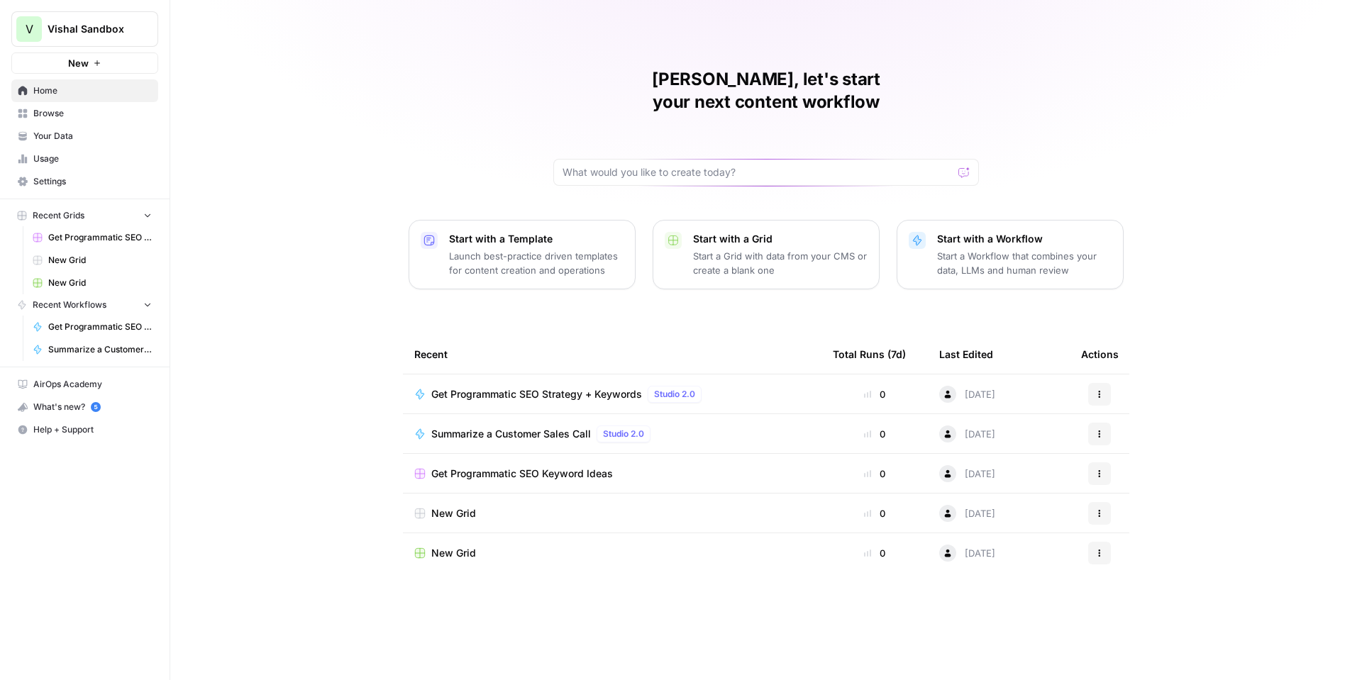
click at [89, 174] on link "Settings" at bounding box center [84, 181] width 147 height 23
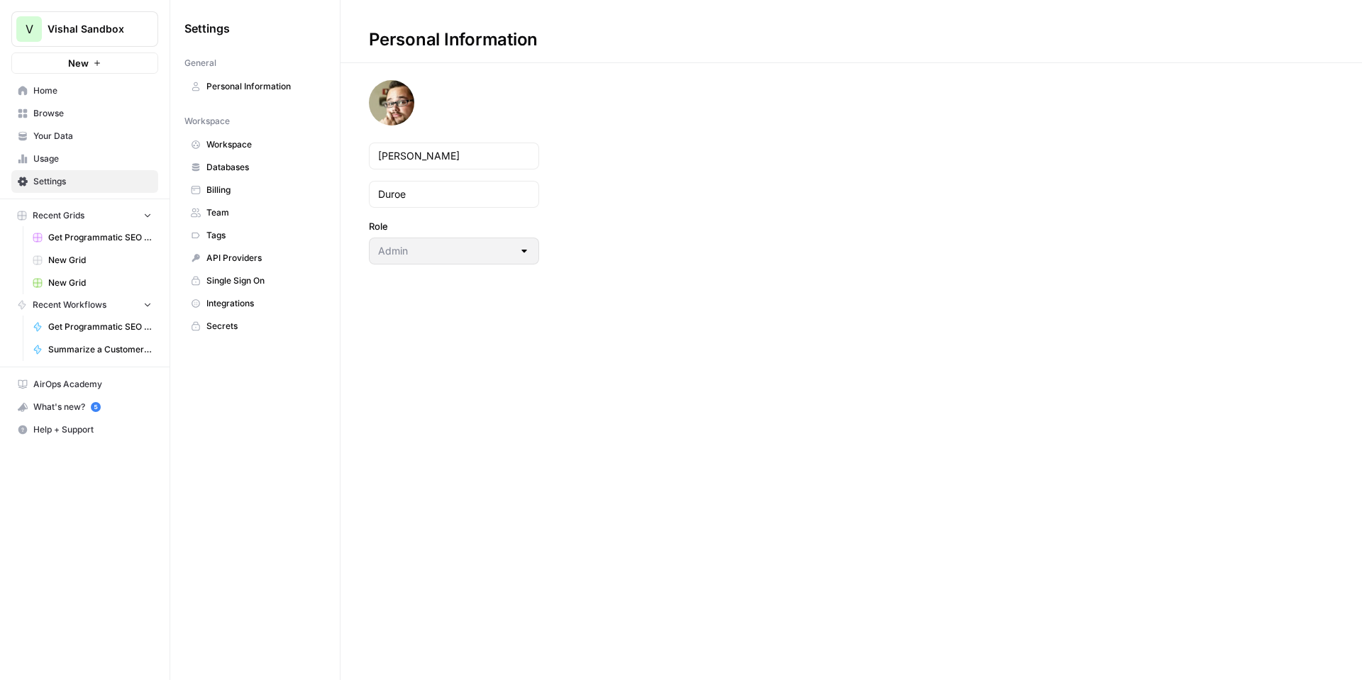
click at [255, 147] on span "Workspace" at bounding box center [262, 144] width 113 height 13
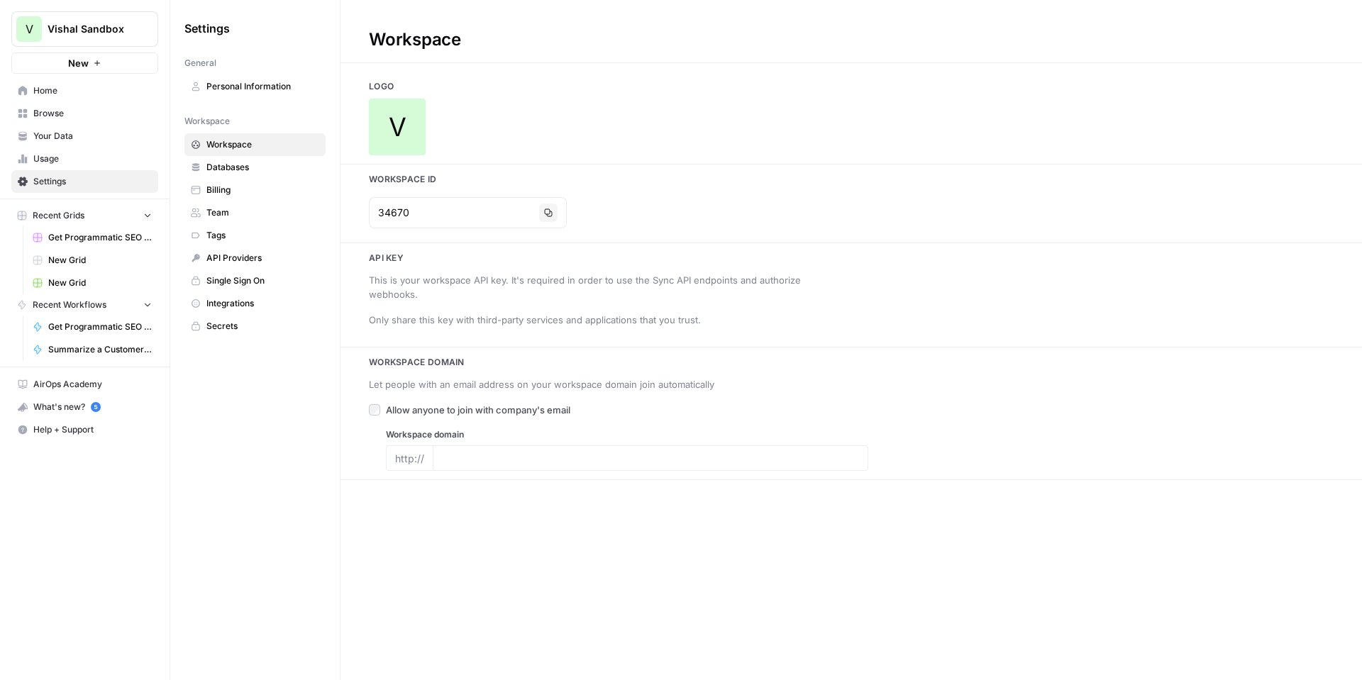
type input "[DOMAIN_NAME]"
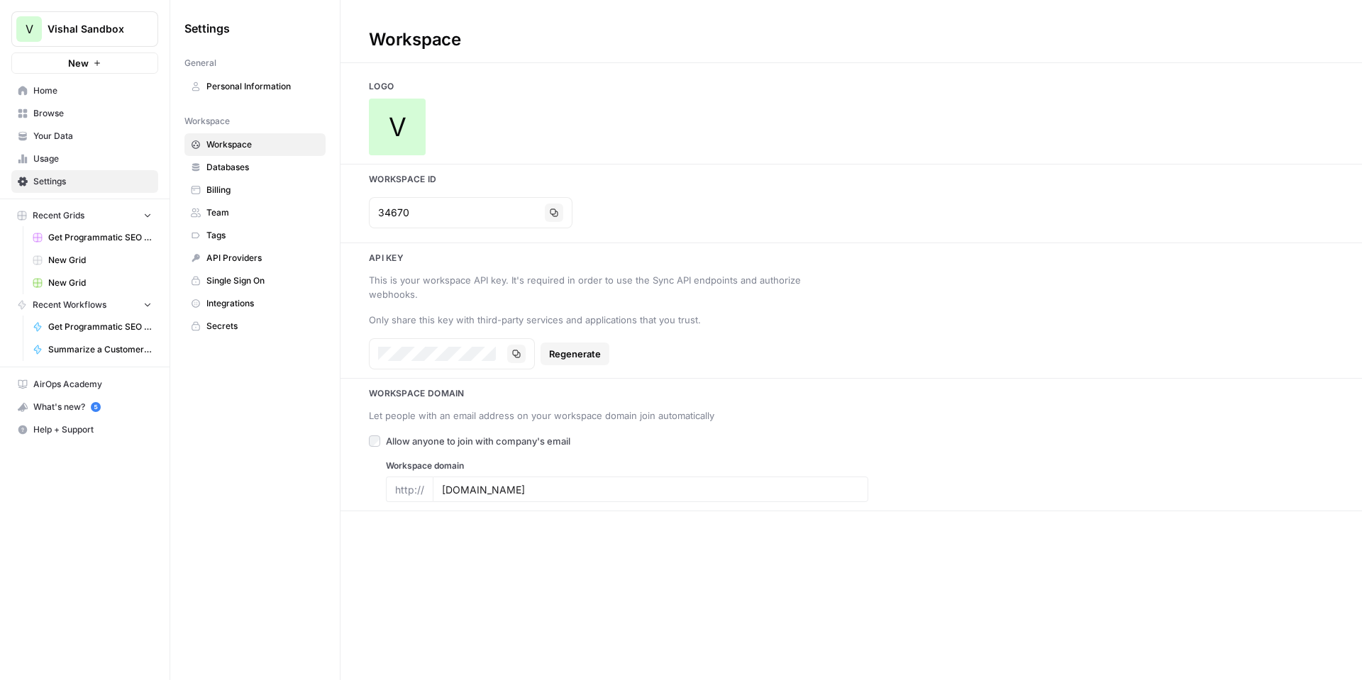
click at [123, 160] on span "Usage" at bounding box center [92, 159] width 118 height 13
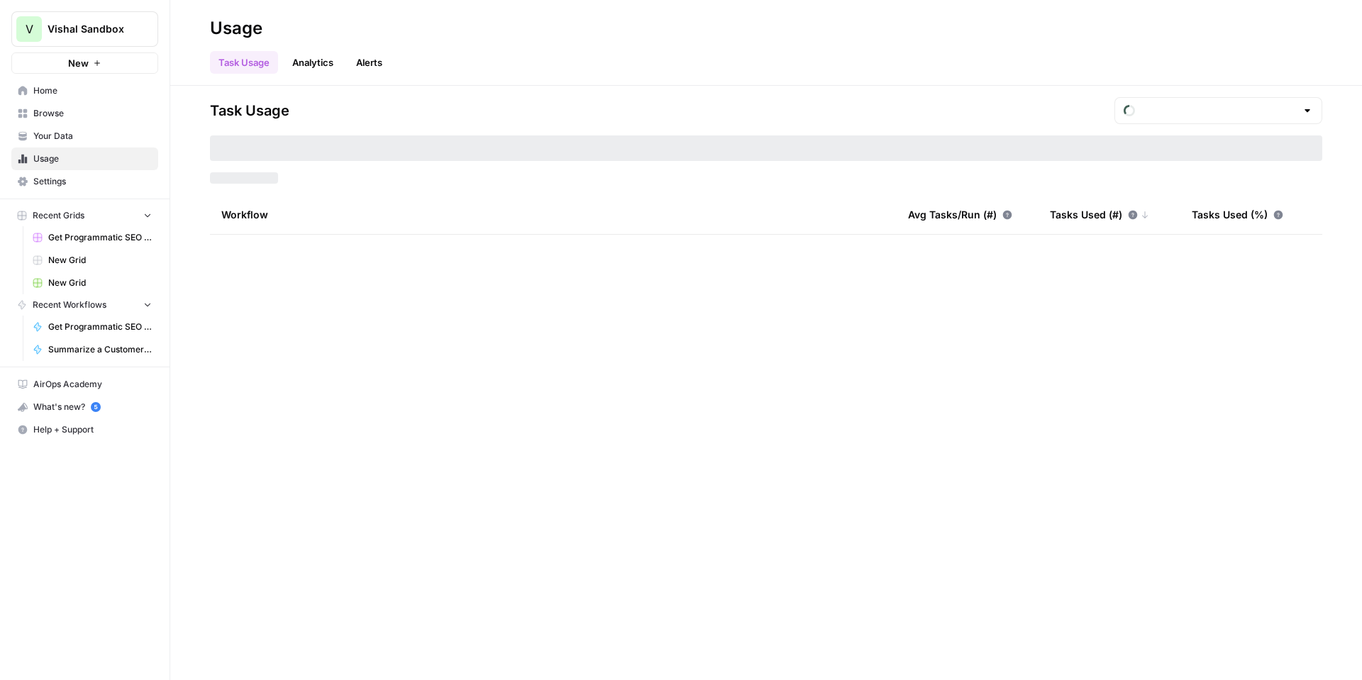
type input "August Tasks"
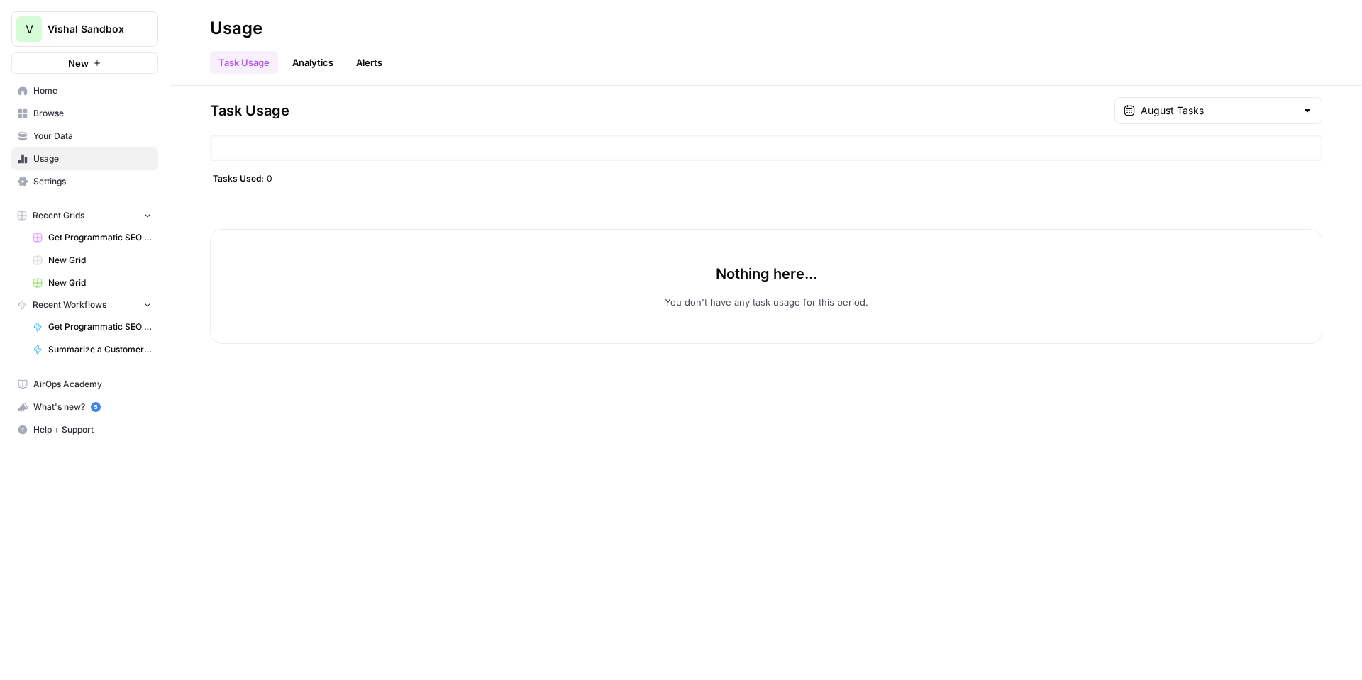
click at [96, 299] on span "Recent Workflows" at bounding box center [70, 305] width 74 height 13
click at [91, 304] on span "Recent Workflows" at bounding box center [70, 305] width 74 height 13
click at [77, 98] on link "Home" at bounding box center [84, 90] width 147 height 23
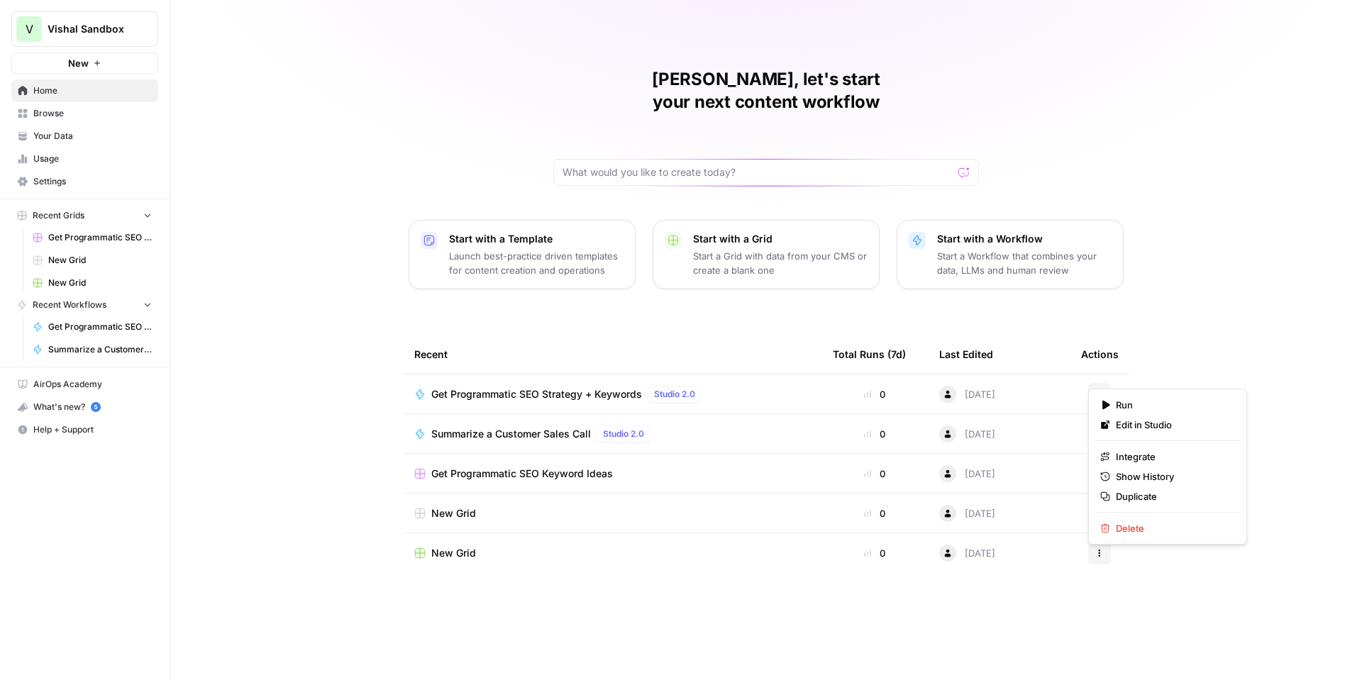
click at [1105, 383] on button "Actions" at bounding box center [1099, 394] width 23 height 23
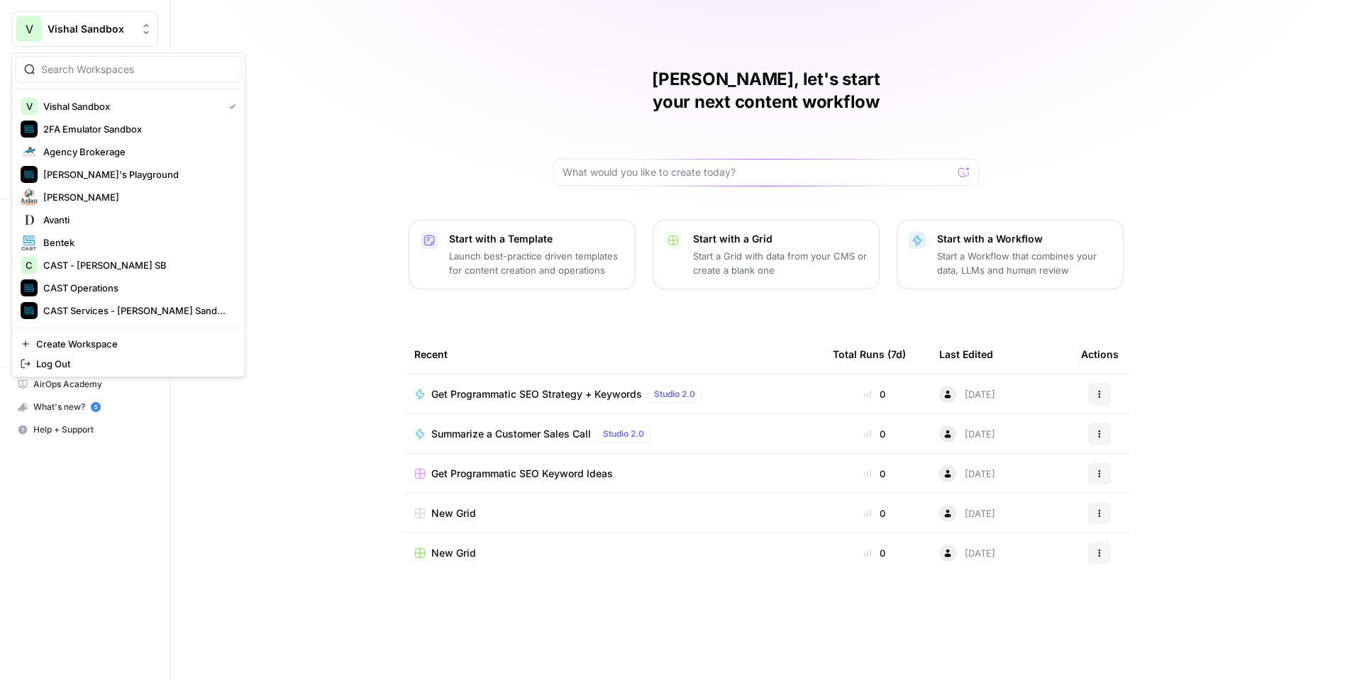
click at [137, 35] on div "Vishal Sandbox" at bounding box center [101, 29] width 106 height 14
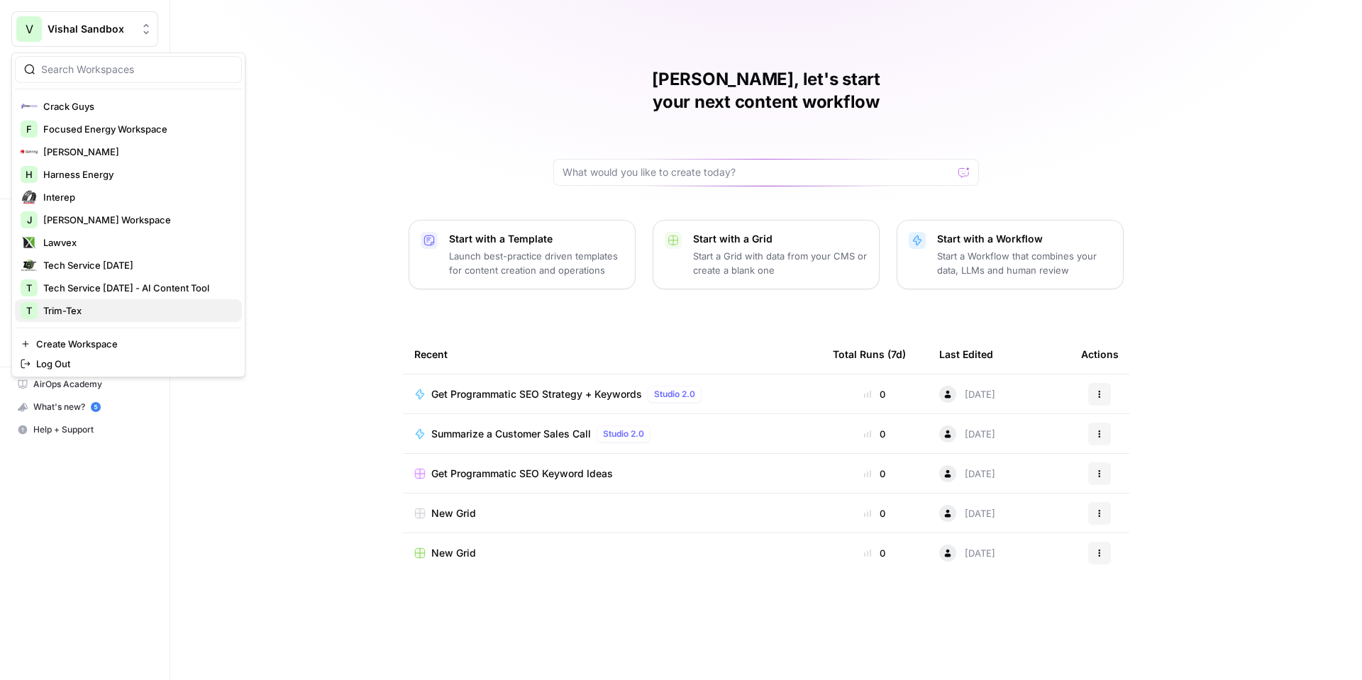
click at [126, 309] on span "Trim-Tex" at bounding box center [136, 311] width 187 height 14
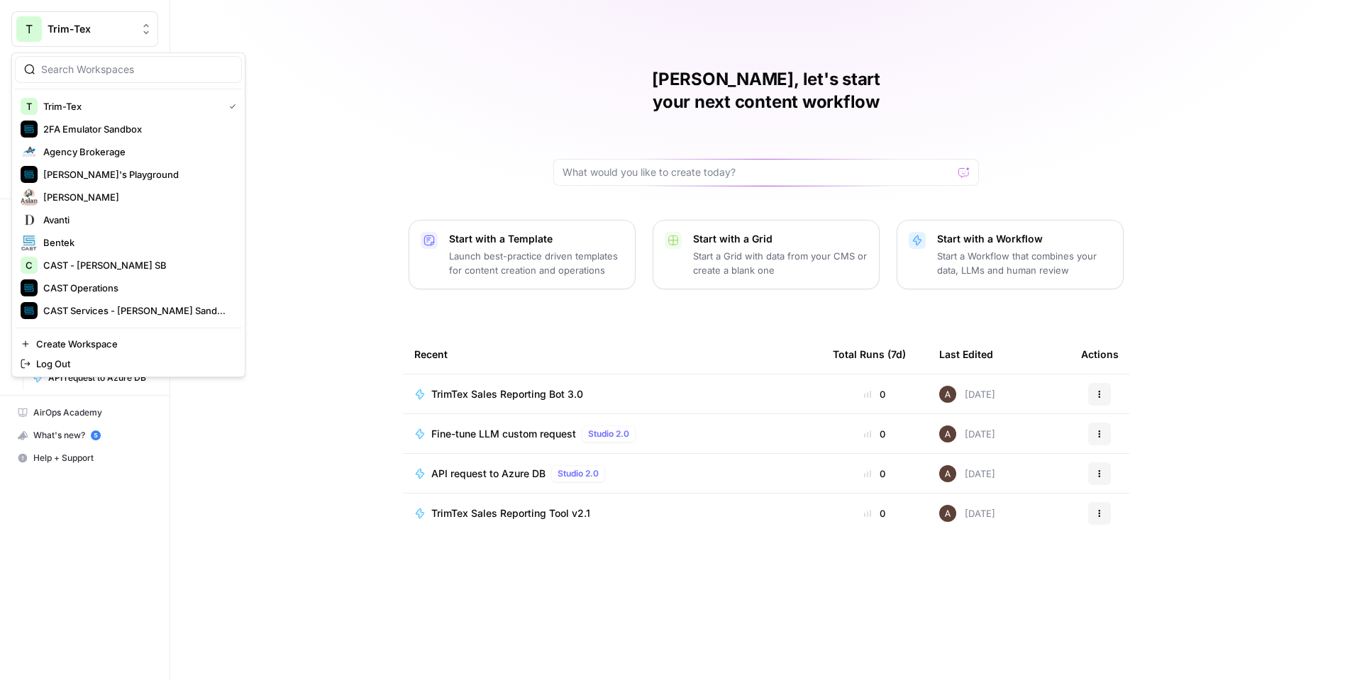
click at [111, 18] on button "T Trim-Tex" at bounding box center [84, 28] width 147 height 35
click at [410, 237] on button "Start with a Template Launch best-practice driven templates for content creatio…" at bounding box center [522, 255] width 227 height 70
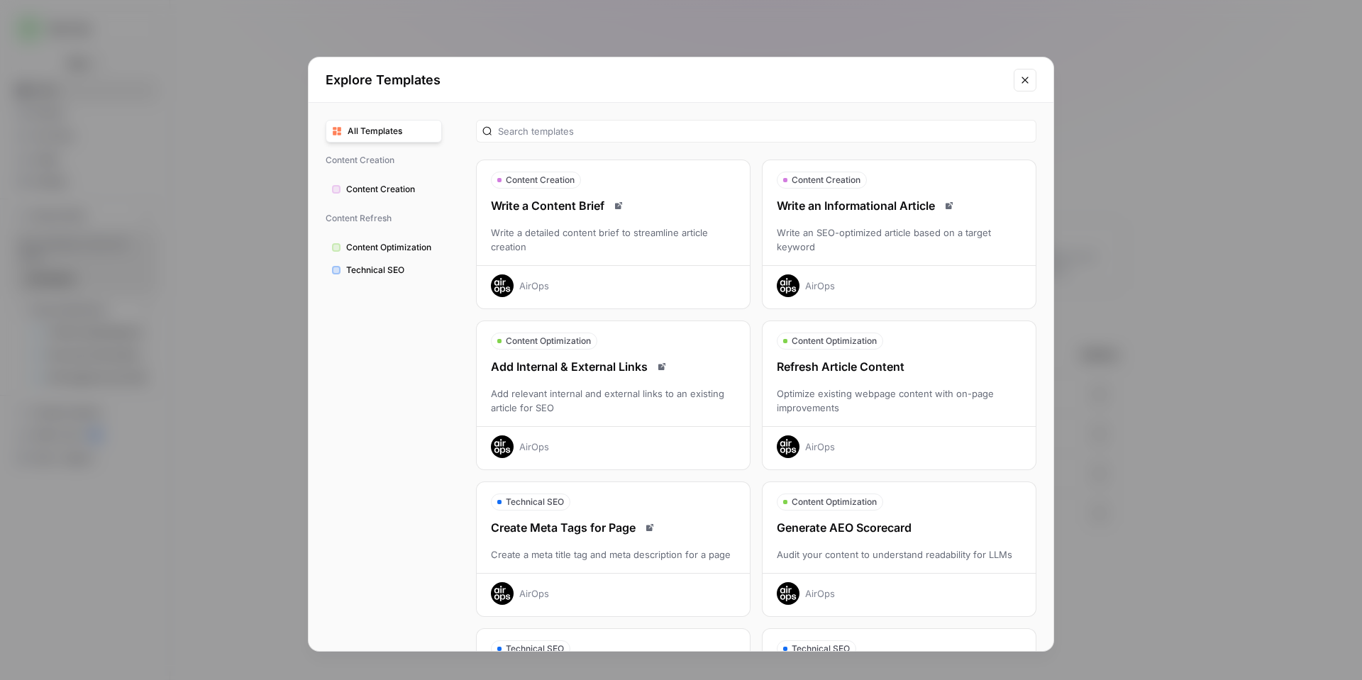
click at [197, 82] on div "Explore Templates All Templates Content Creation Content Creation Content Refre…" at bounding box center [681, 340] width 1362 height 680
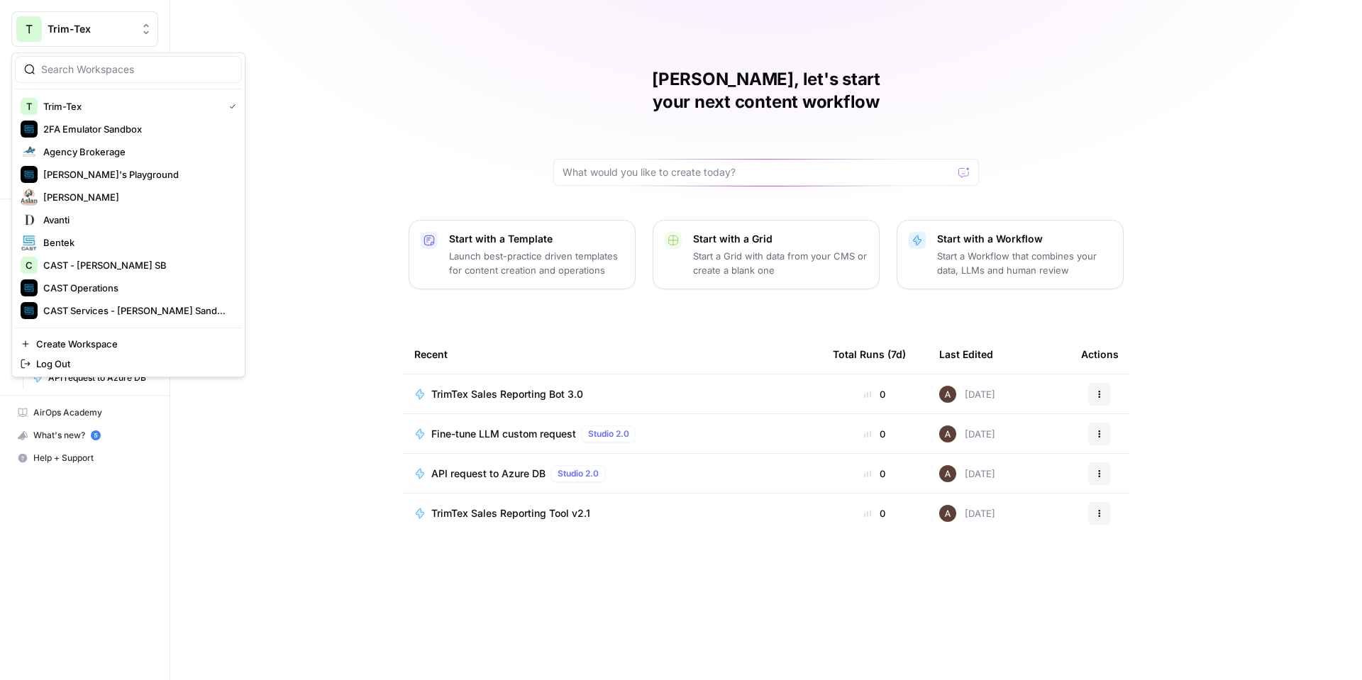
click at [94, 27] on span "Trim-Tex" at bounding box center [91, 29] width 86 height 14
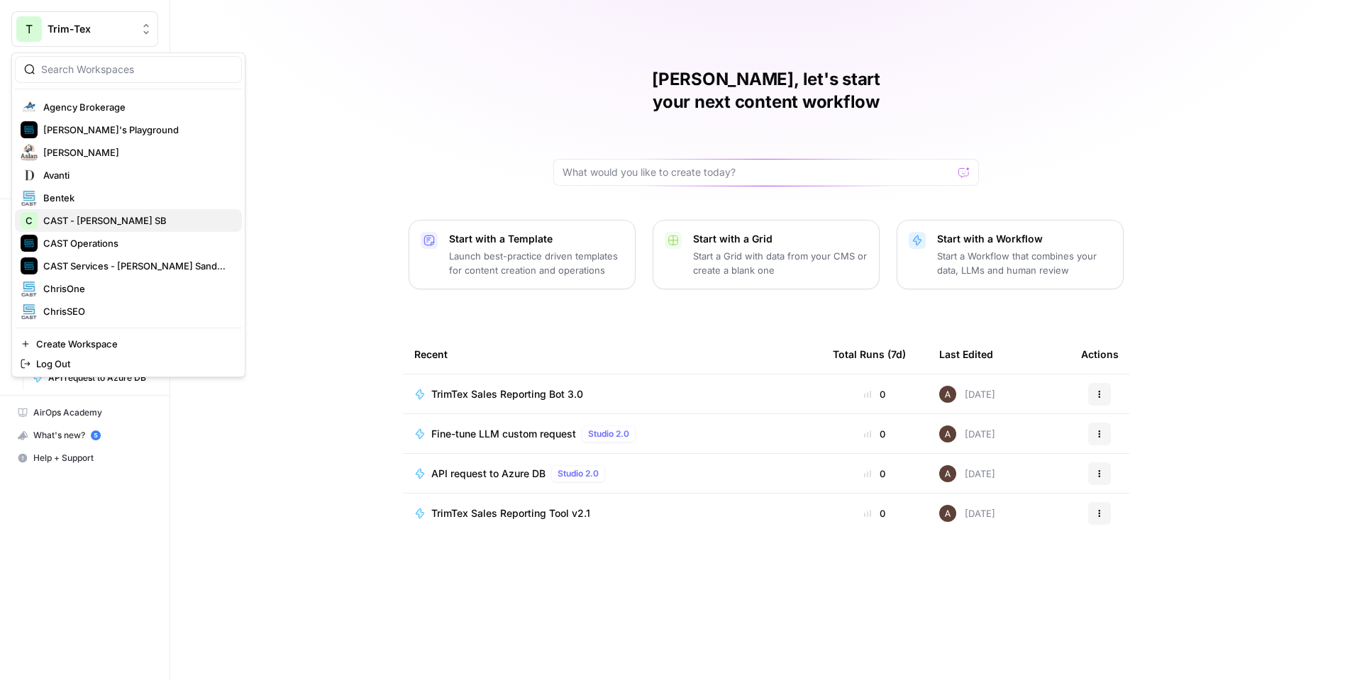
scroll to position [48, 0]
click at [118, 237] on span "CAST Operations" at bounding box center [136, 240] width 187 height 14
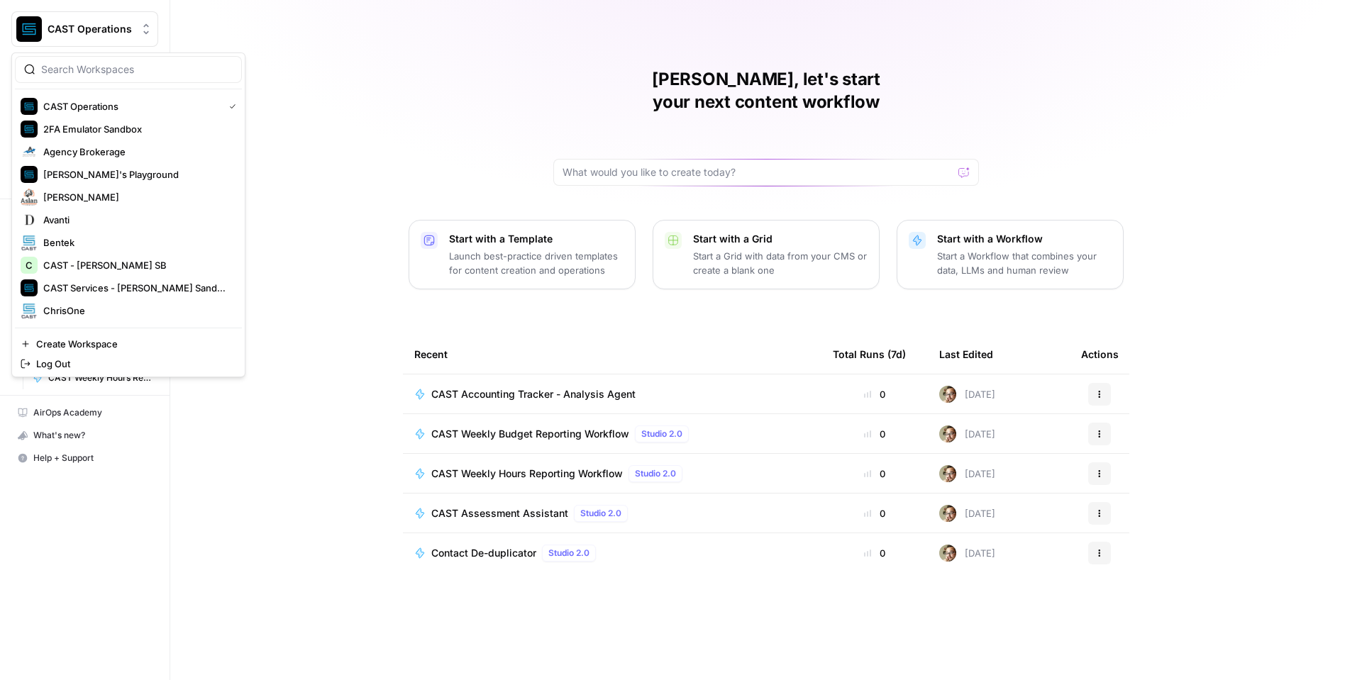
click at [106, 12] on button "CAST Operations" at bounding box center [84, 28] width 147 height 35
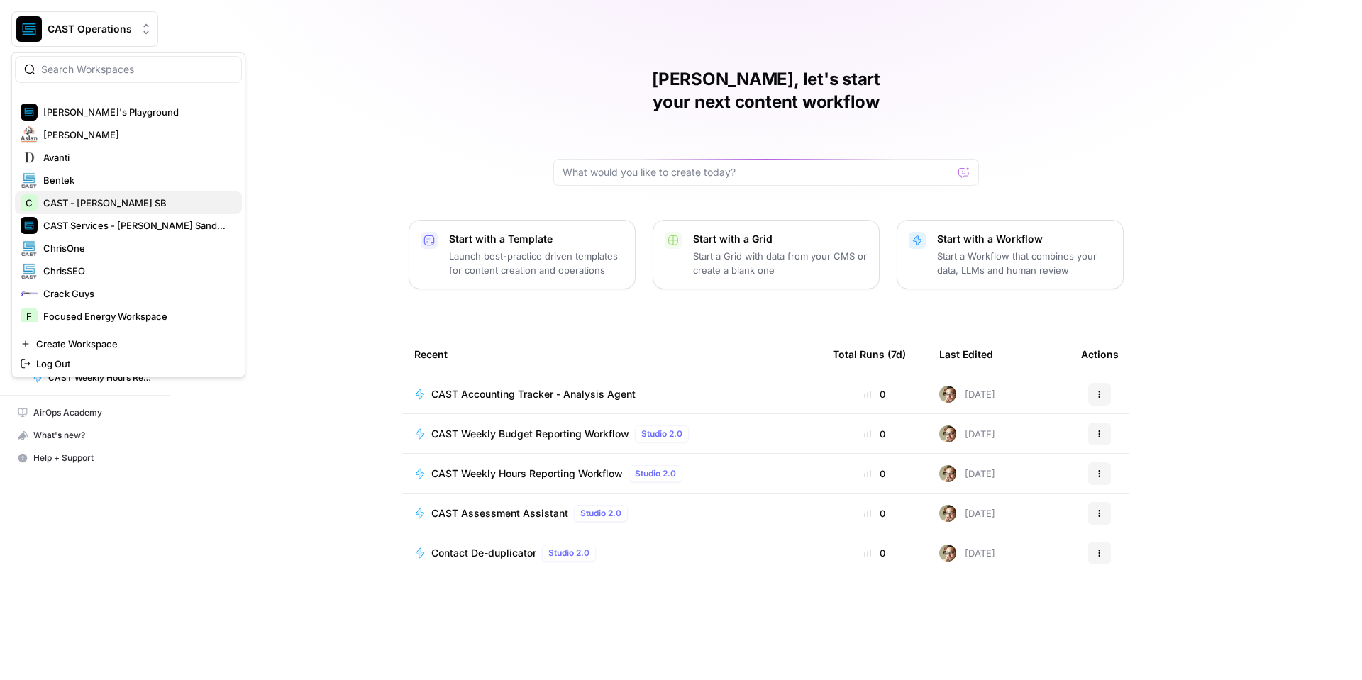
scroll to position [64, 0]
click at [96, 269] on span "ChrisSEO" at bounding box center [136, 269] width 187 height 14
